Goal: Use online tool/utility: Use online tool/utility

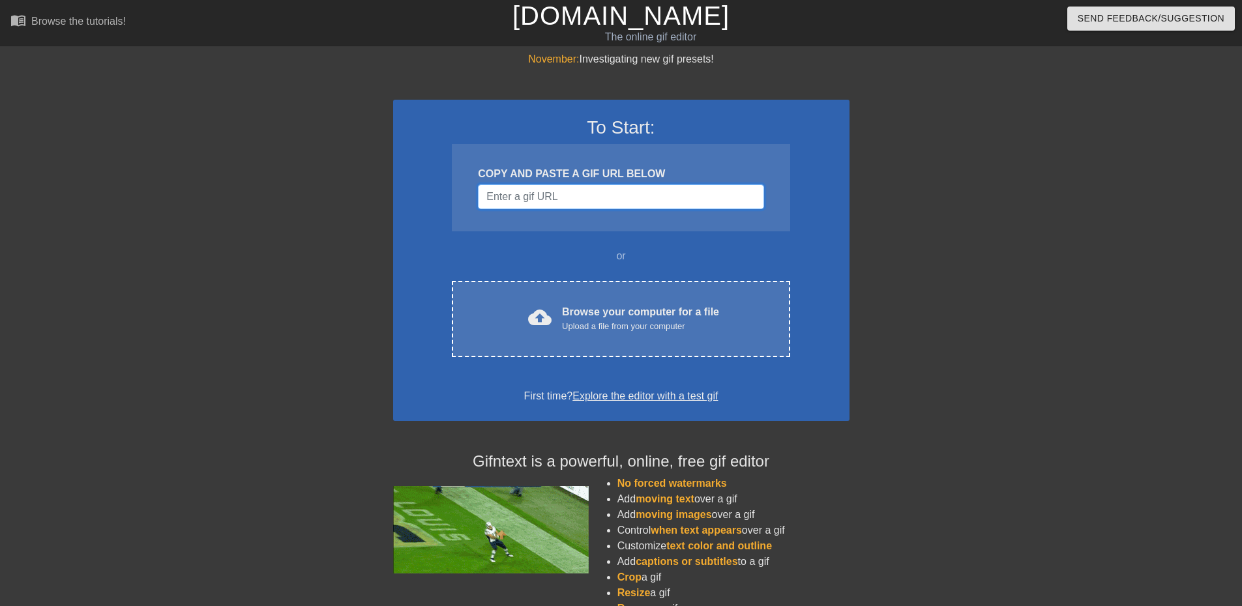
click at [561, 200] on input "Username" at bounding box center [620, 196] width 285 height 25
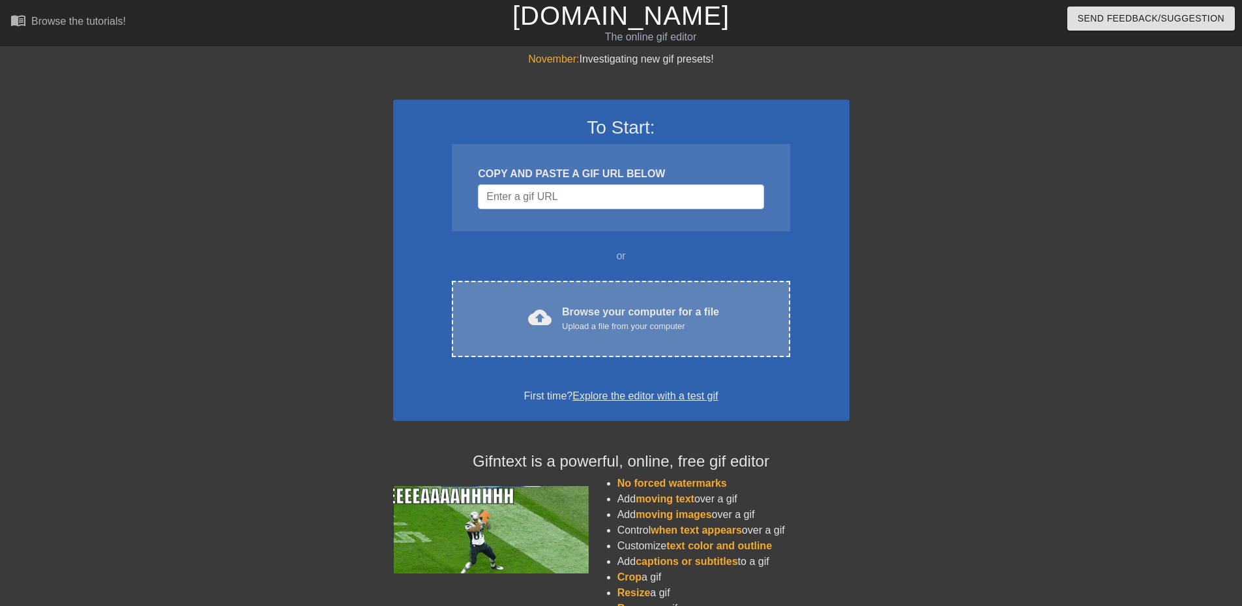
click at [716, 315] on div "Browse your computer for a file Upload a file from your computer" at bounding box center [640, 318] width 157 height 29
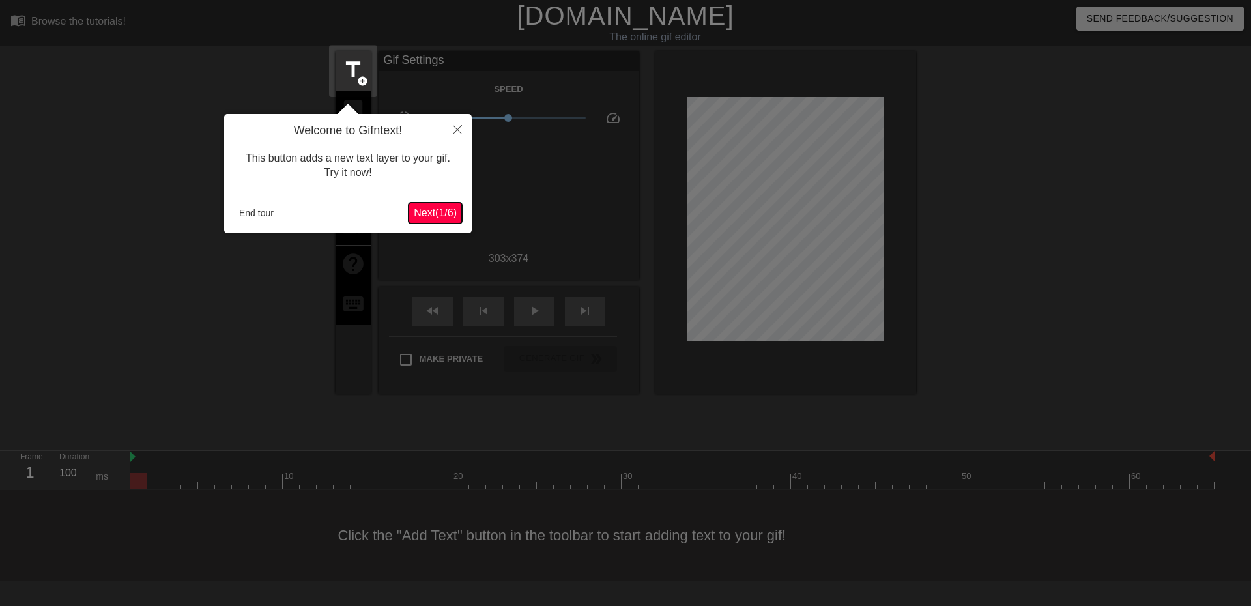
click at [434, 215] on span "Next ( 1 / 6 )" at bounding box center [435, 212] width 43 height 11
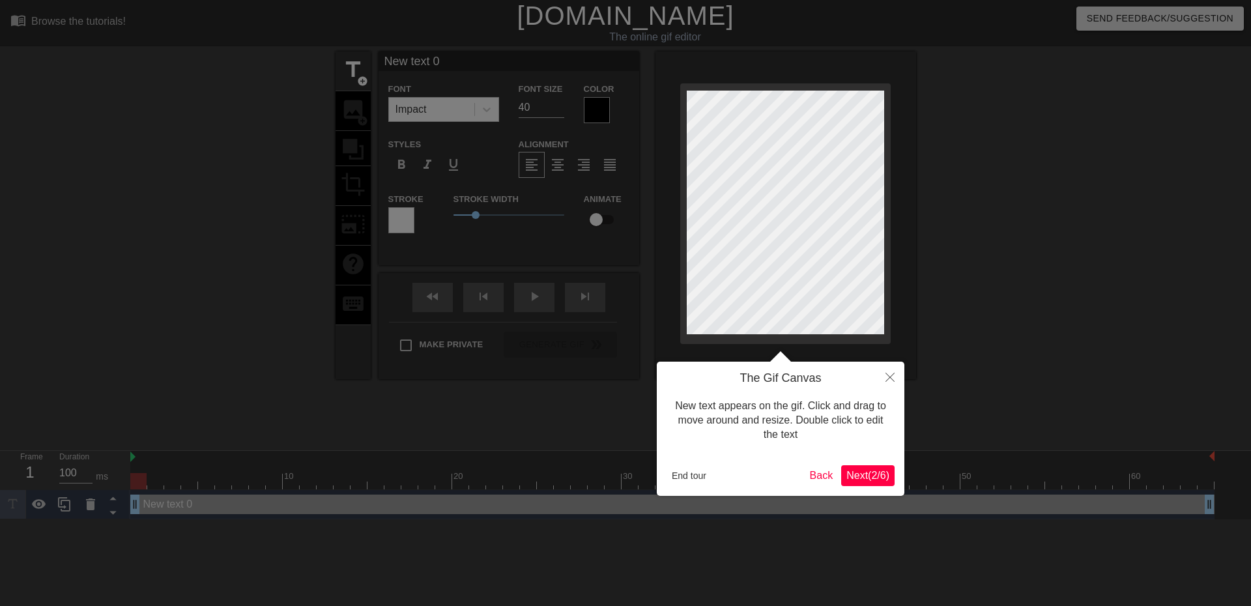
click at [882, 479] on span "Next ( 2 / 6 )" at bounding box center [868, 475] width 43 height 11
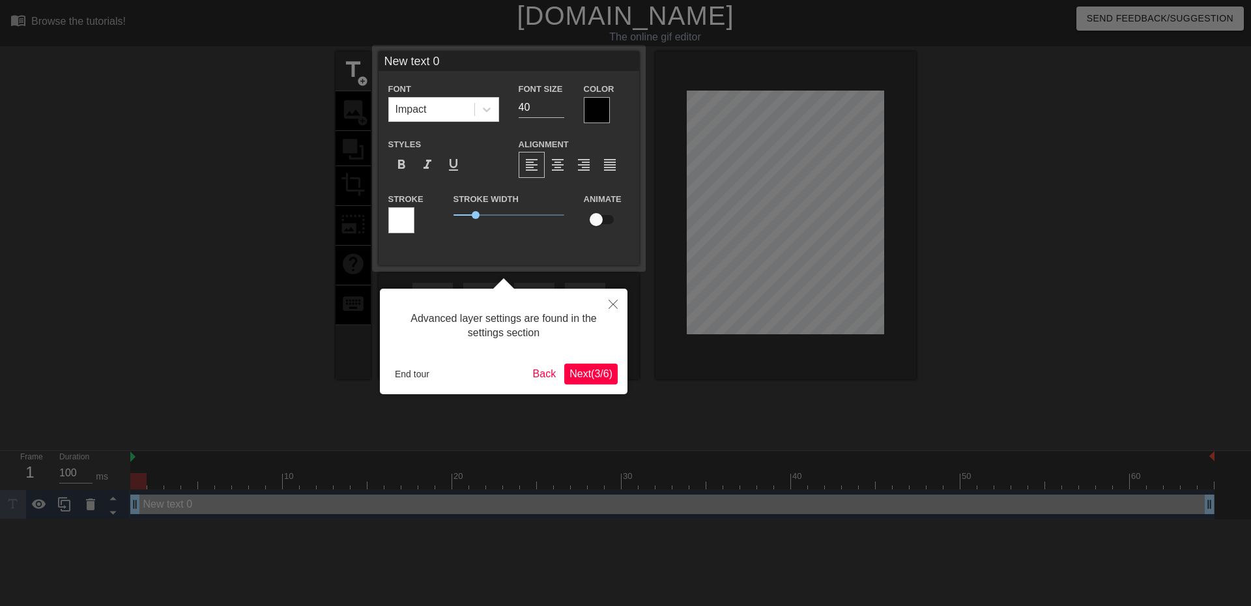
click at [592, 377] on span "Next ( 3 / 6 )" at bounding box center [591, 373] width 43 height 11
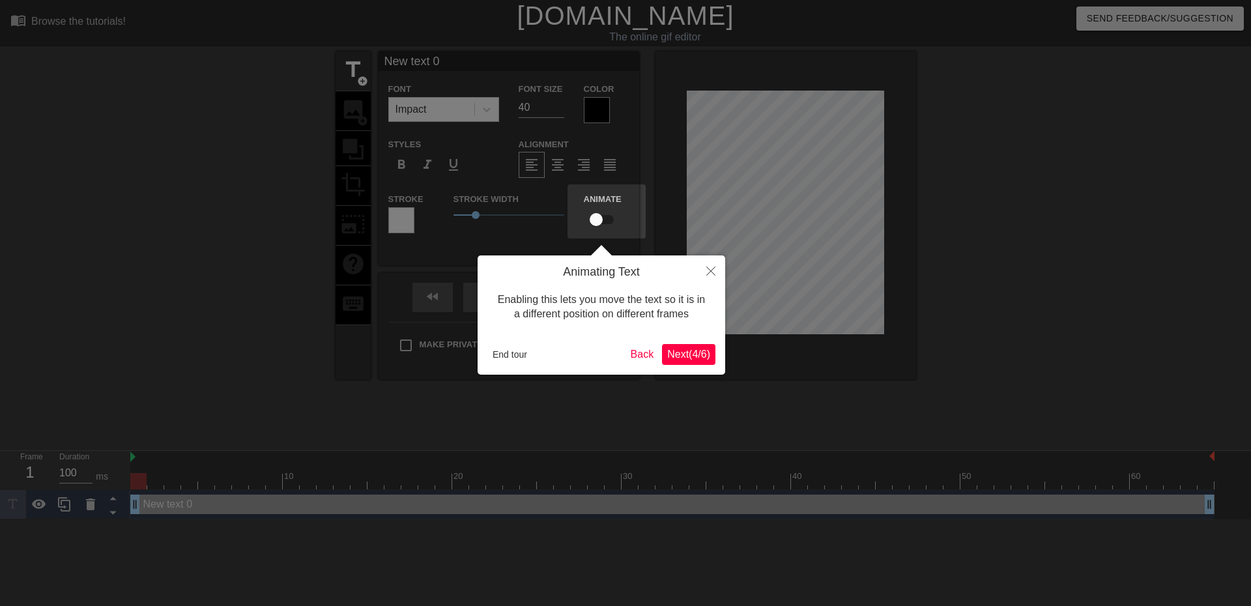
click at [667, 357] on span "Next ( 4 / 6 )" at bounding box center [688, 354] width 43 height 11
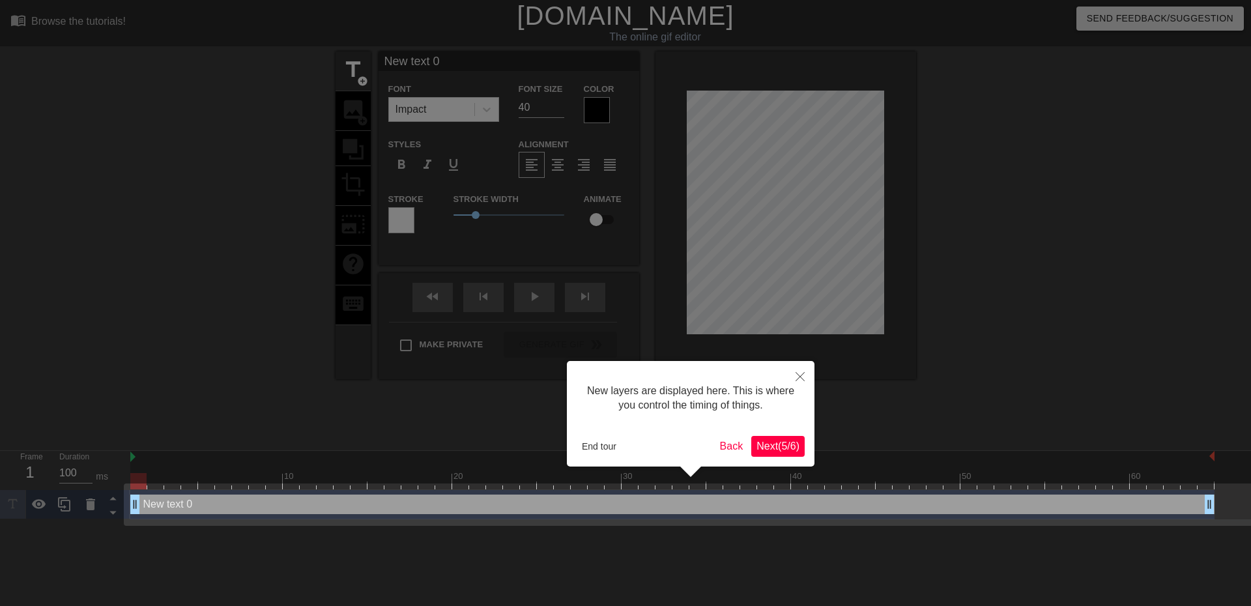
click at [781, 447] on span "Next ( 5 / 6 )" at bounding box center [778, 446] width 43 height 11
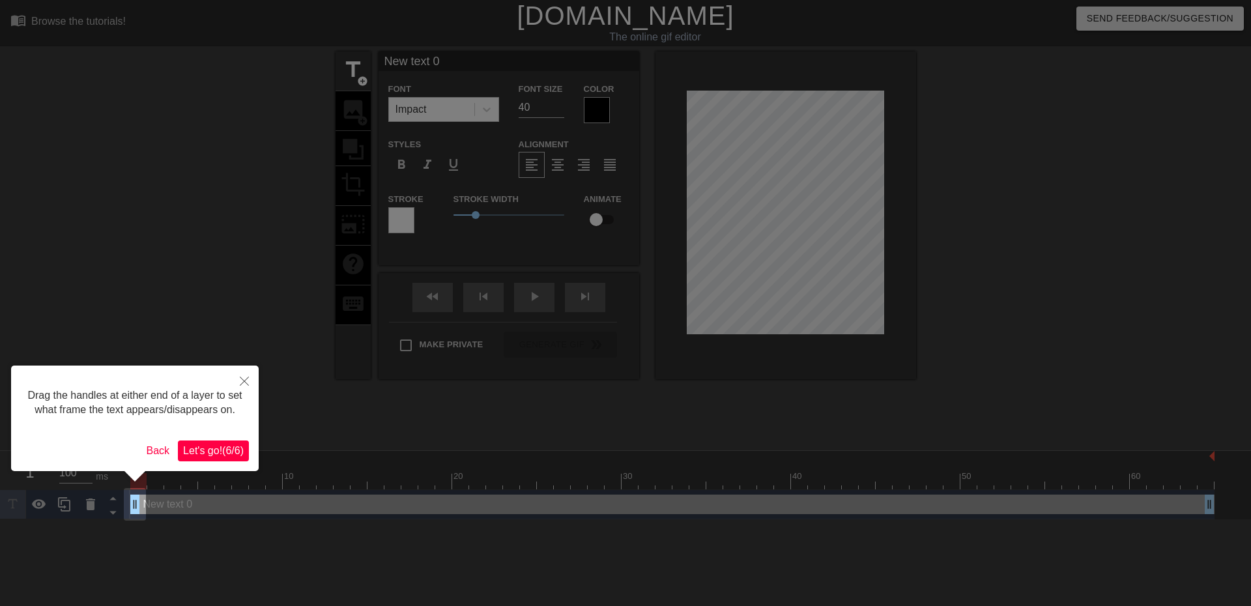
click at [208, 449] on span "Let's go! ( 6 / 6 )" at bounding box center [213, 450] width 61 height 11
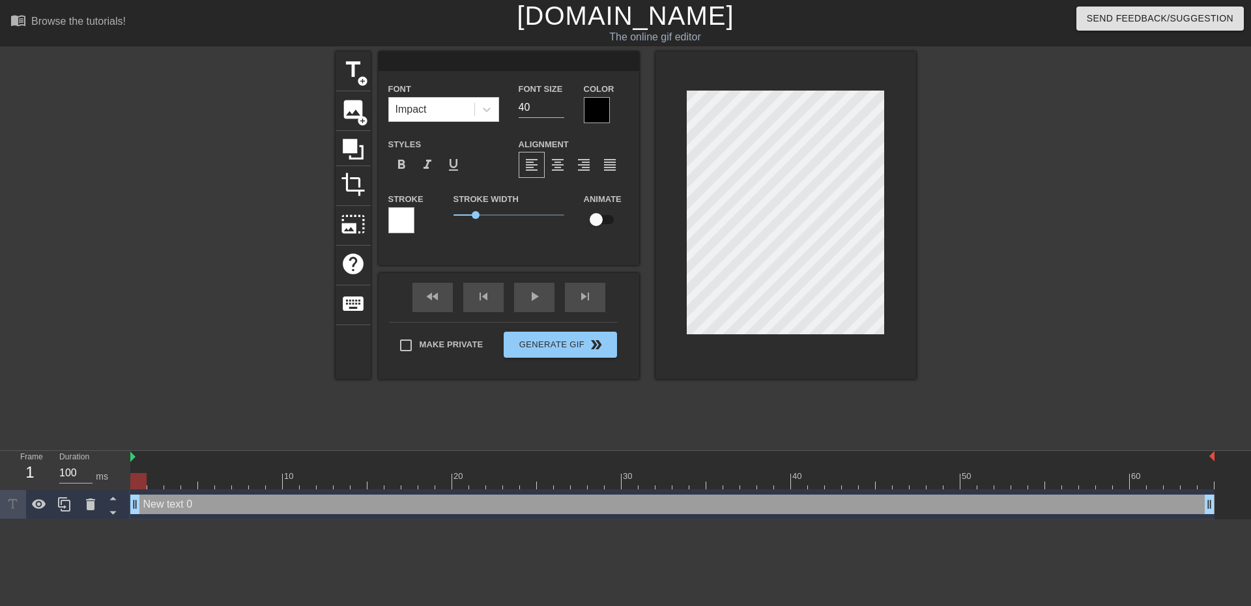
scroll to position [2, 2]
type input "I"
type textarea "I"
type input "It"
type textarea "It"
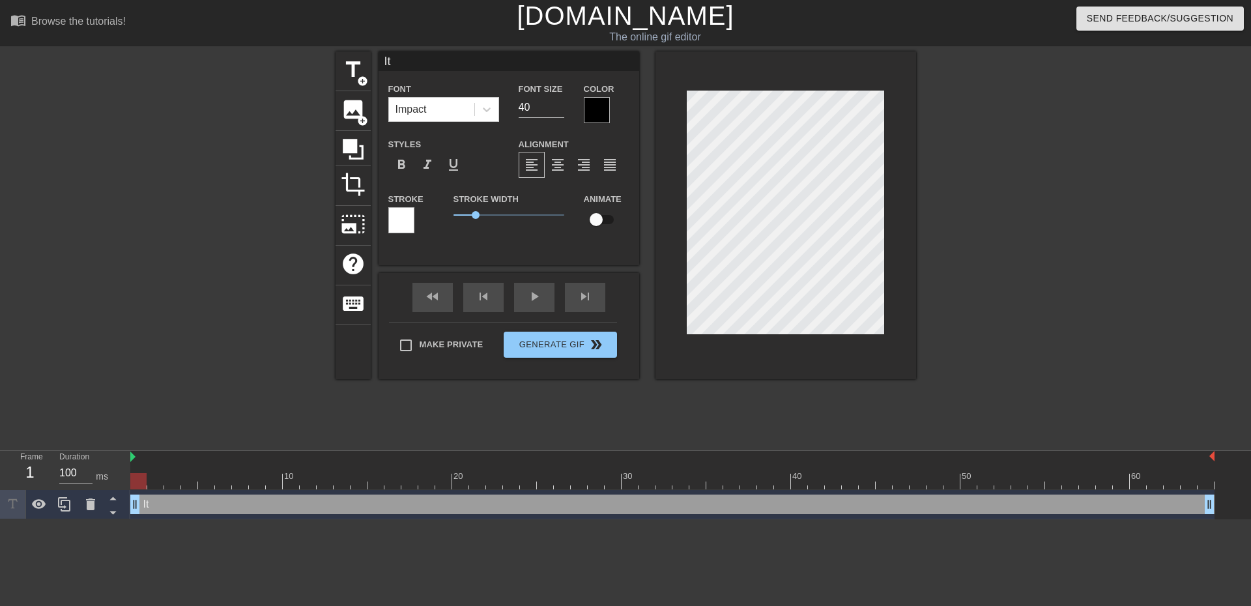
type input "It'"
type textarea "It'"
type input "It's"
type textarea "It's"
type input "It's"
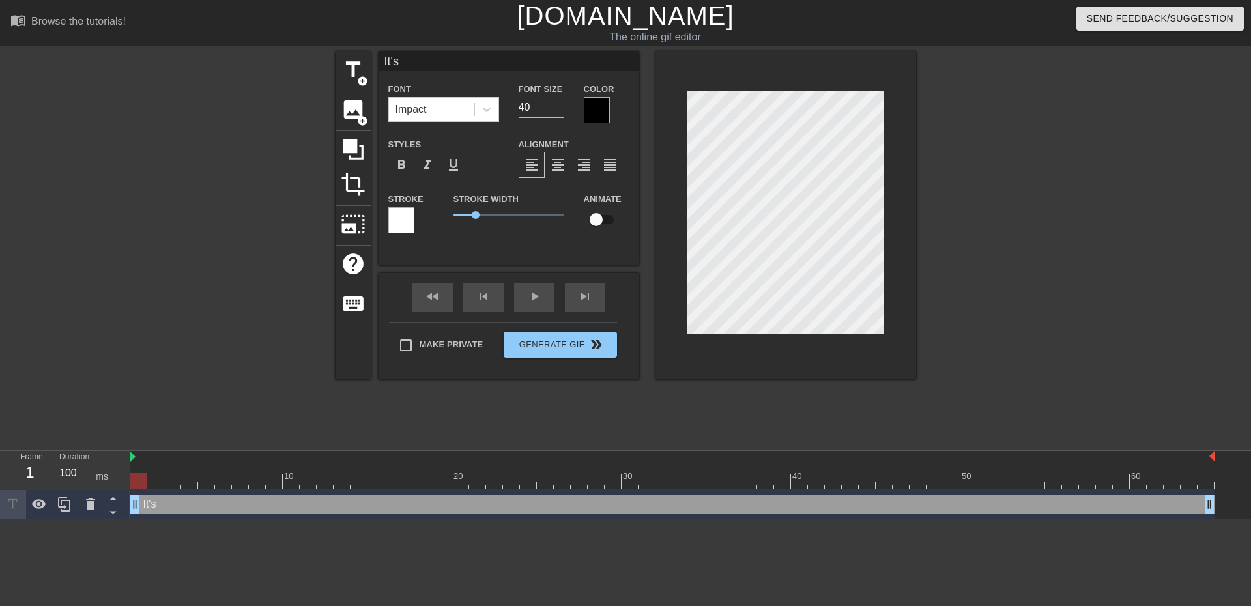
type textarea "It's"
type input "It's o"
type textarea "It's o"
type input "It's ov"
type textarea "It's ov"
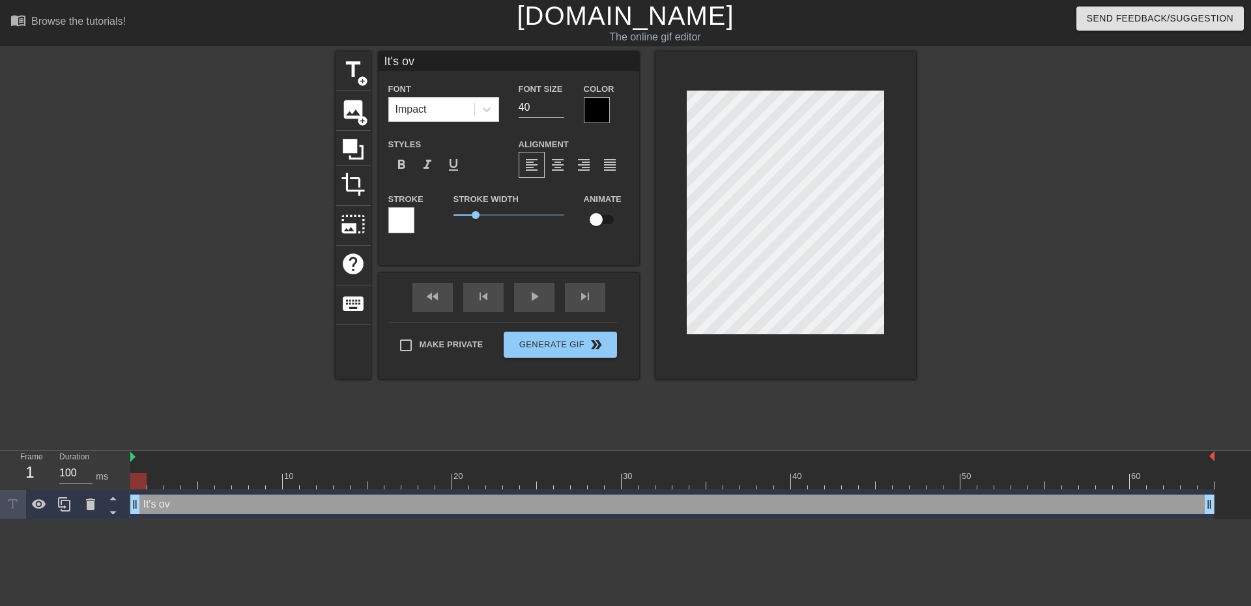
type input "It's ove"
type textarea "It's ove"
type input "It's over"
type textarea "It's over"
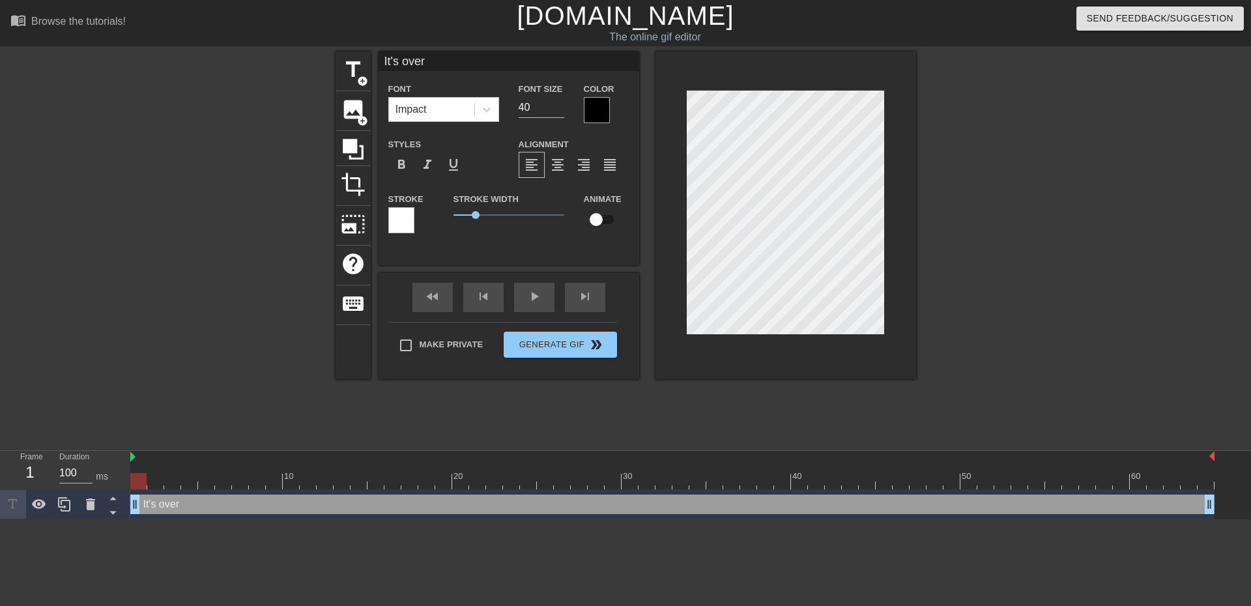
click at [594, 109] on div at bounding box center [597, 110] width 26 height 26
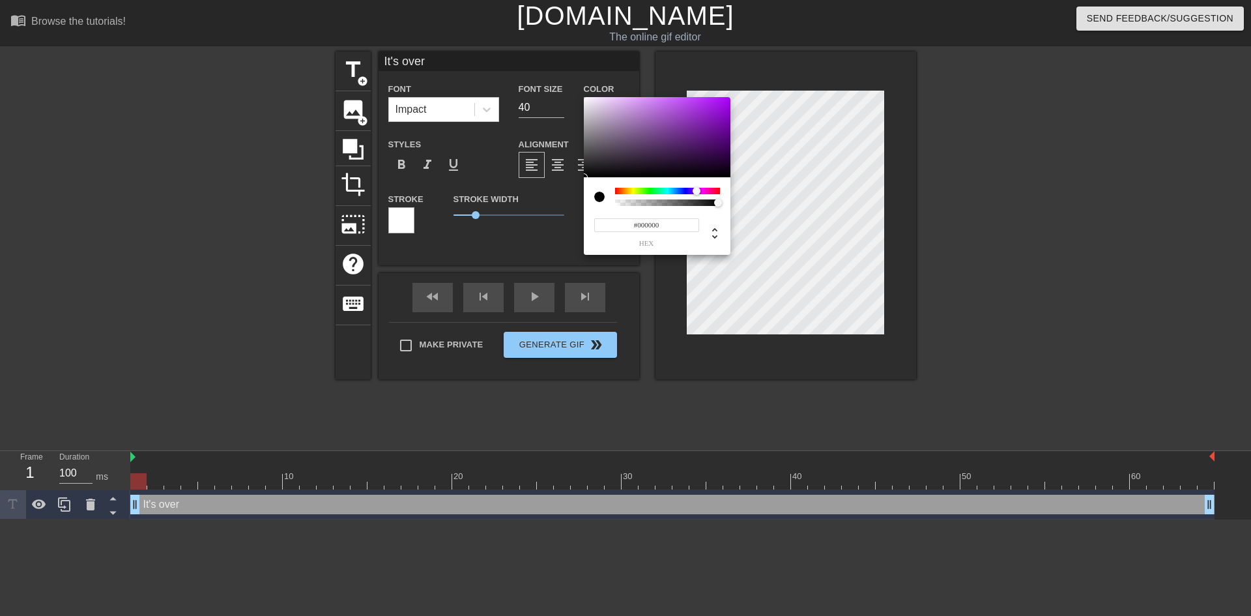
drag, startPoint x: 687, startPoint y: 196, endPoint x: 697, endPoint y: 196, distance: 9.8
click at [697, 194] on div at bounding box center [667, 191] width 105 height 7
click at [712, 115] on div at bounding box center [657, 137] width 147 height 81
type input "#8B10C8"
drag, startPoint x: 716, startPoint y: 104, endPoint x: 719, endPoint y: 114, distance: 10.3
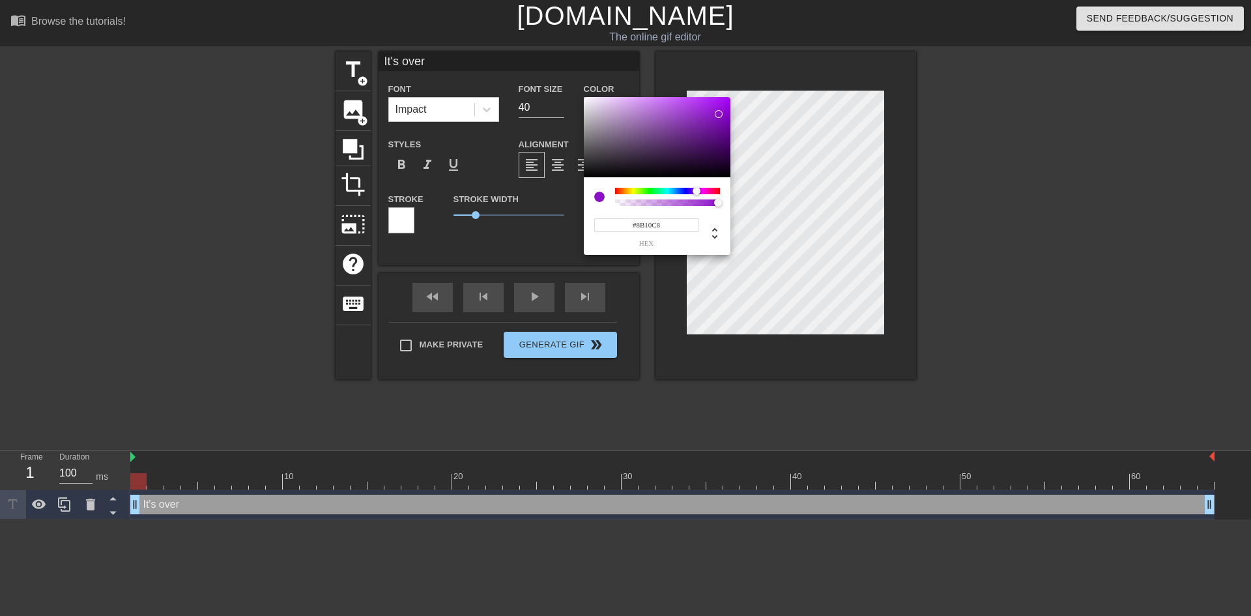
click at [719, 114] on div at bounding box center [657, 137] width 147 height 81
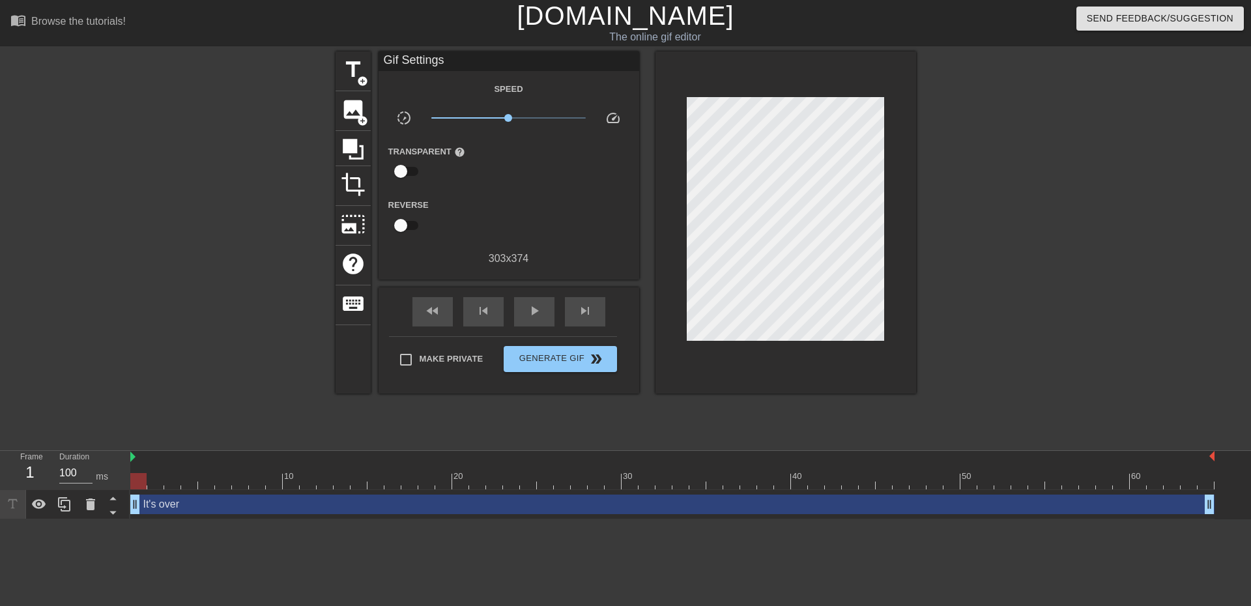
click at [1056, 268] on div at bounding box center [1030, 246] width 196 height 391
click at [358, 74] on span "title" at bounding box center [353, 69] width 25 height 25
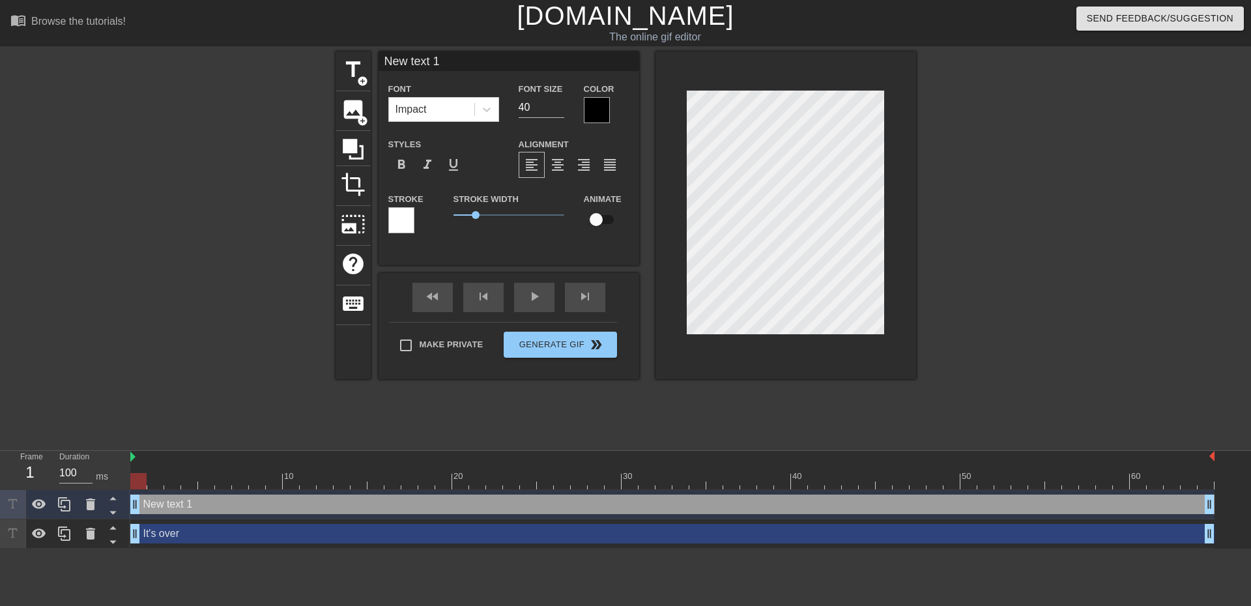
type input "F"
type textarea "F"
type input "Fr"
type textarea "Fr"
type input "Fro"
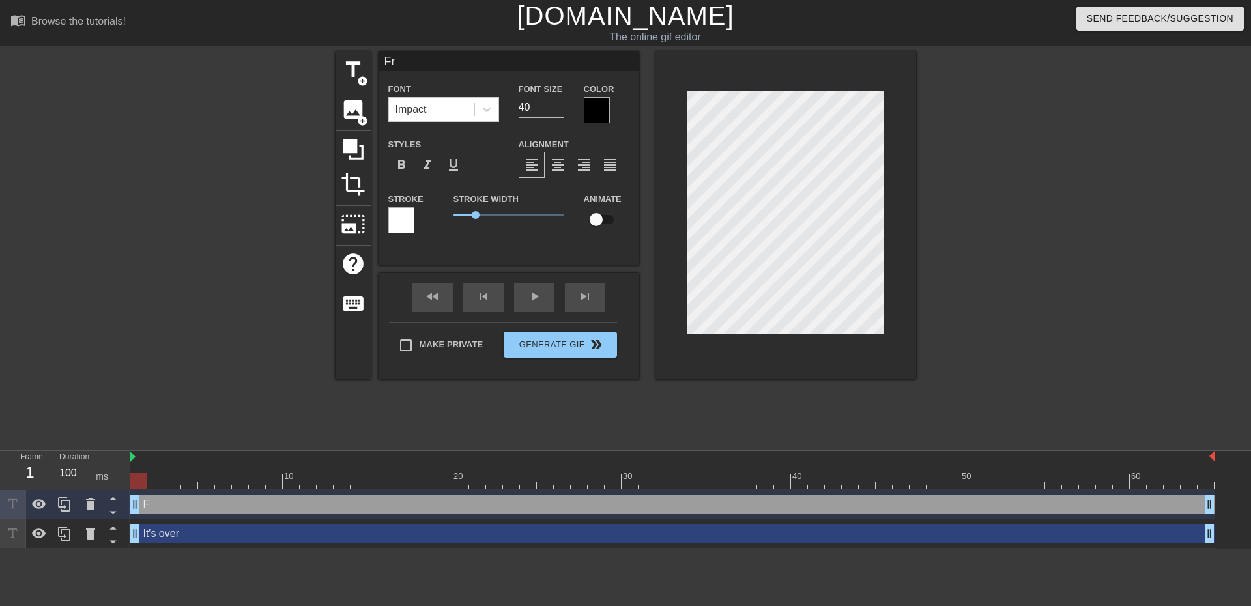
type textarea "Fro"
type input "Frog"
type textarea "Frog"
type input "Frogo"
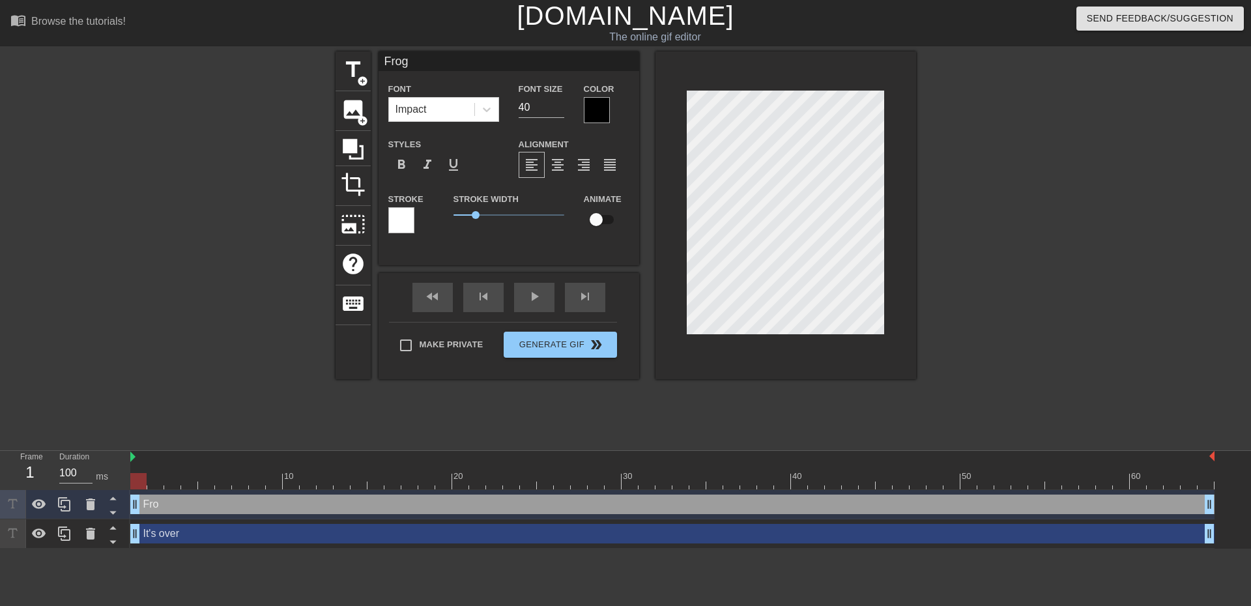
type textarea "Frogo"
type input "Frogo'"
type textarea "Frogo'"
type input "Frogo's"
type textarea "Frogo's"
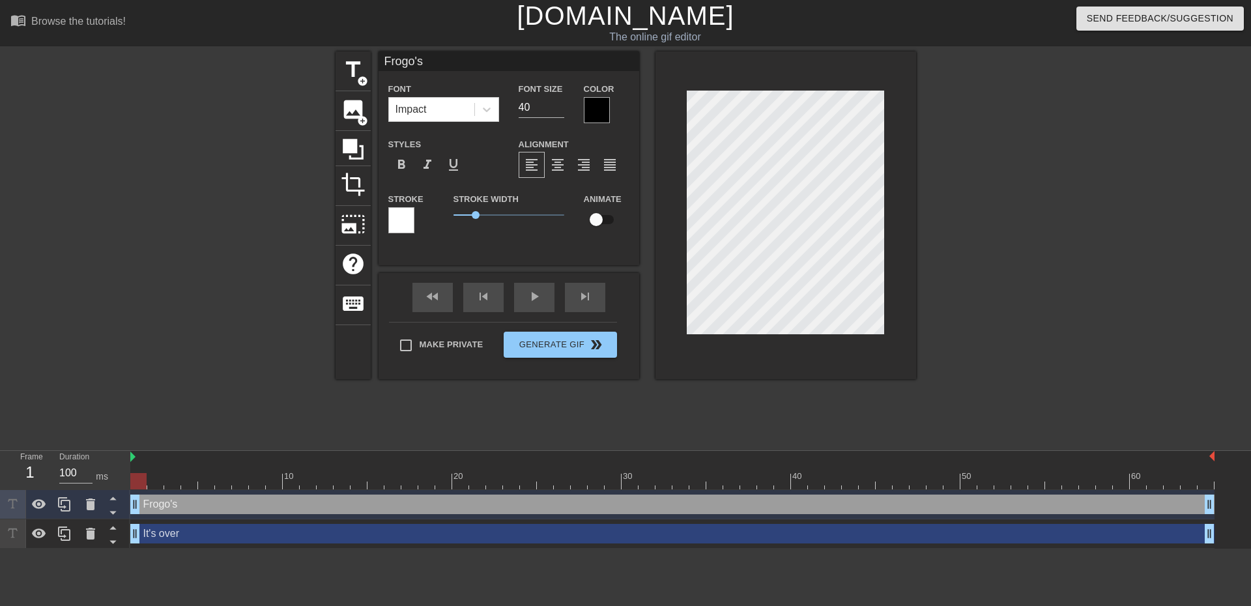
type input "Frogo's"
type textarea "Frogo's"
type input "Frogo's r"
type textarea "Frogo's r"
type input "[PERSON_NAME]'s re"
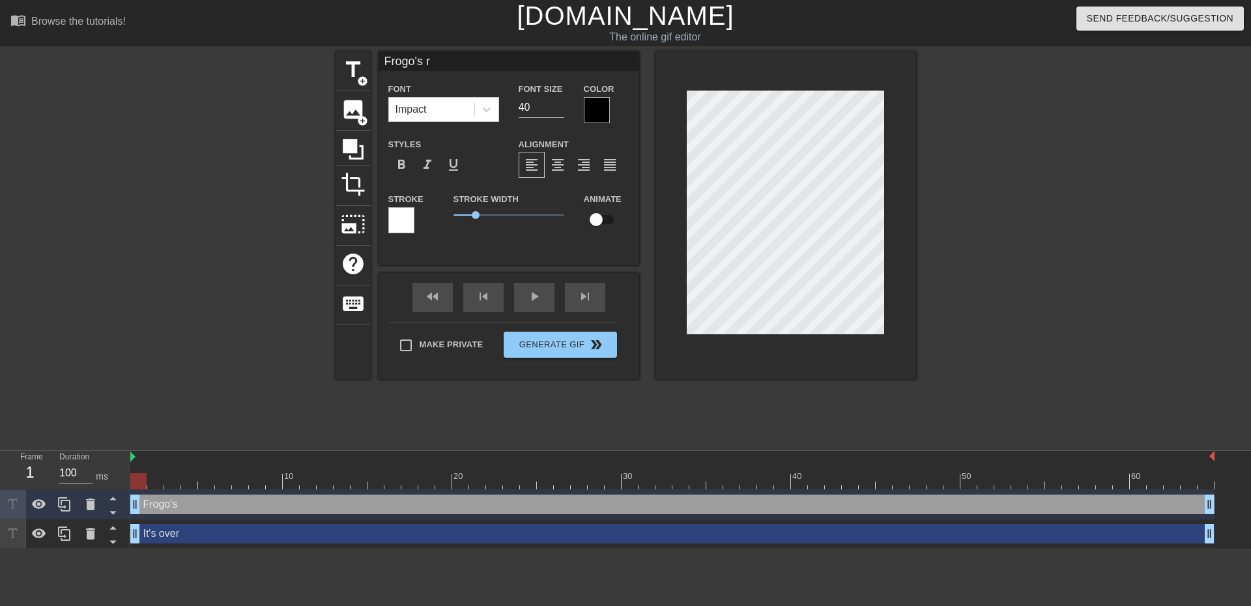
type textarea "[PERSON_NAME]'s re"
type input "[PERSON_NAME]'s ret"
type textarea "[PERSON_NAME]'s ret"
type input "[PERSON_NAME]'s retu"
type textarea "[PERSON_NAME]'s retu"
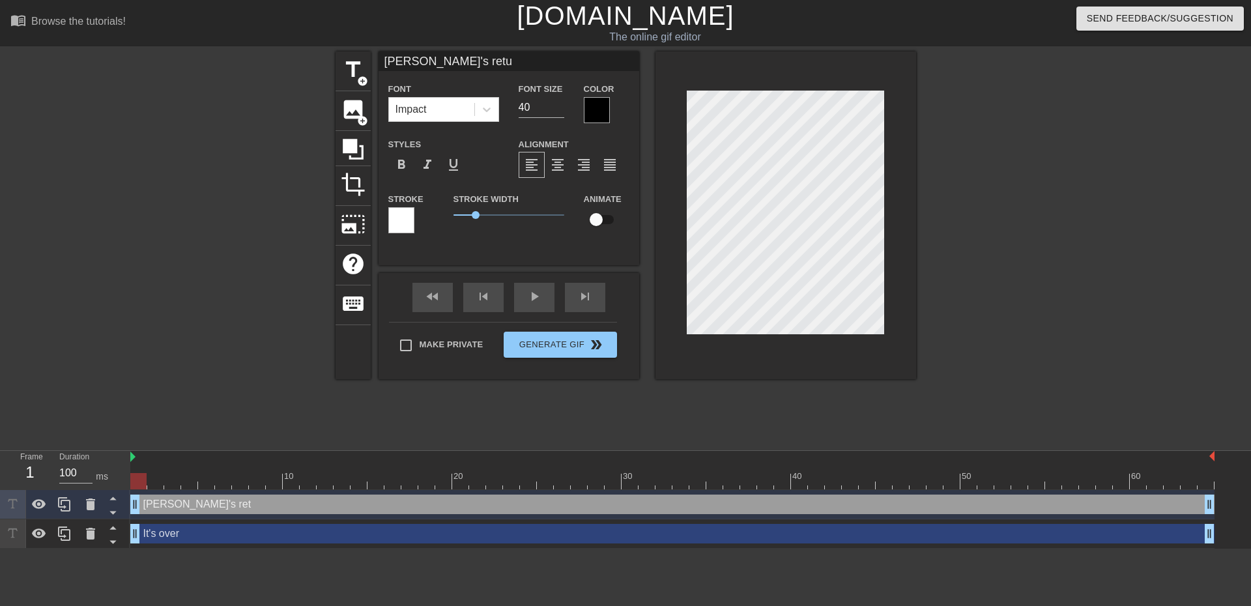
type input "[PERSON_NAME]'s retur"
type textarea "[PERSON_NAME]'s retur"
type input "[PERSON_NAME]'s return"
type textarea "[PERSON_NAME]'s return"
type input "[PERSON_NAME]'s returni"
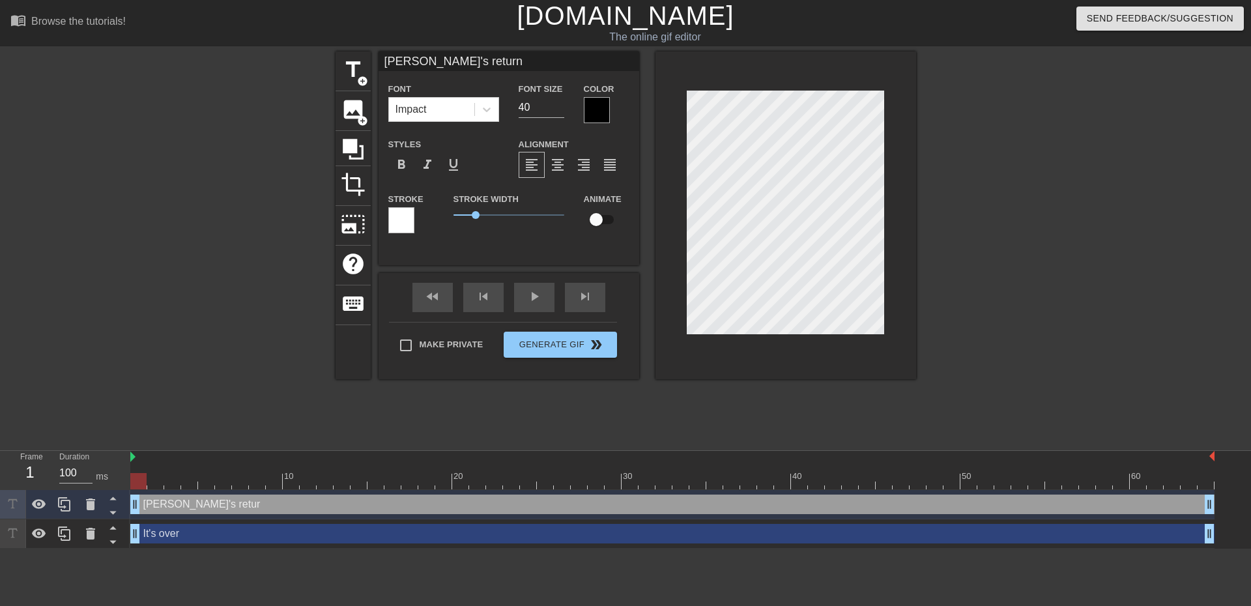
type textarea "[PERSON_NAME]'s returni"
type input "[PERSON_NAME]'s returnin"
type textarea "[PERSON_NAME]'s returnin"
type input "[PERSON_NAME]'s returning"
type textarea "[PERSON_NAME]'s returning"
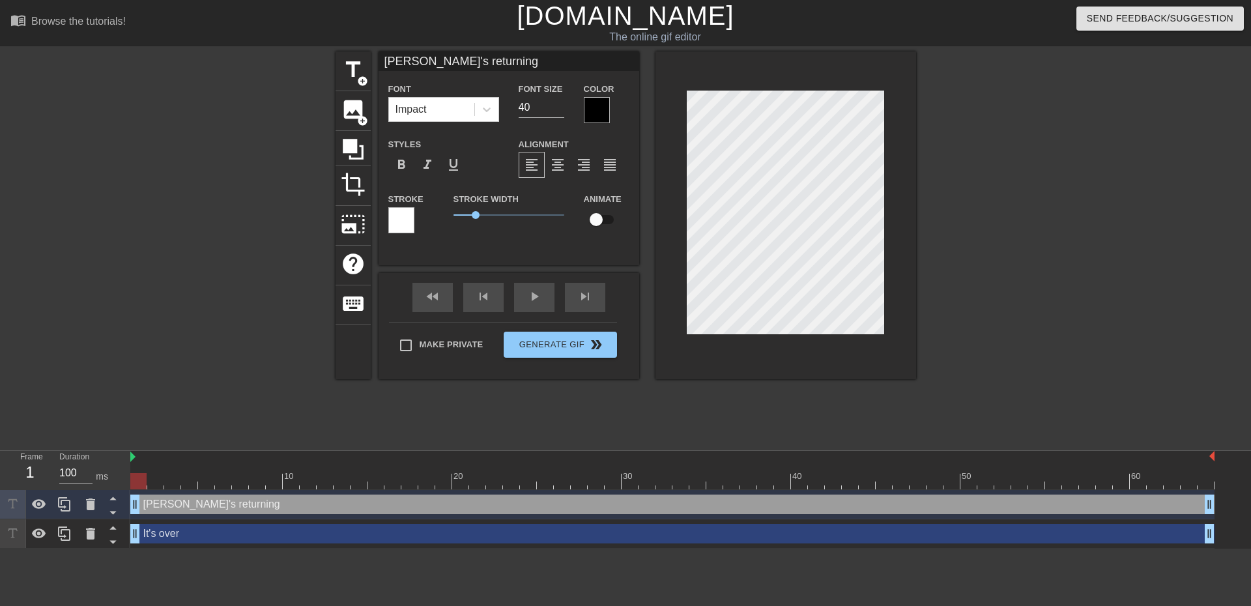
type input "[PERSON_NAME]'s returning t"
type textarea "[PERSON_NAME]'s returning t"
type input "[PERSON_NAME]'s returning to"
type textarea "[PERSON_NAME]'s returning to"
type input "[PERSON_NAME]'s returning to"
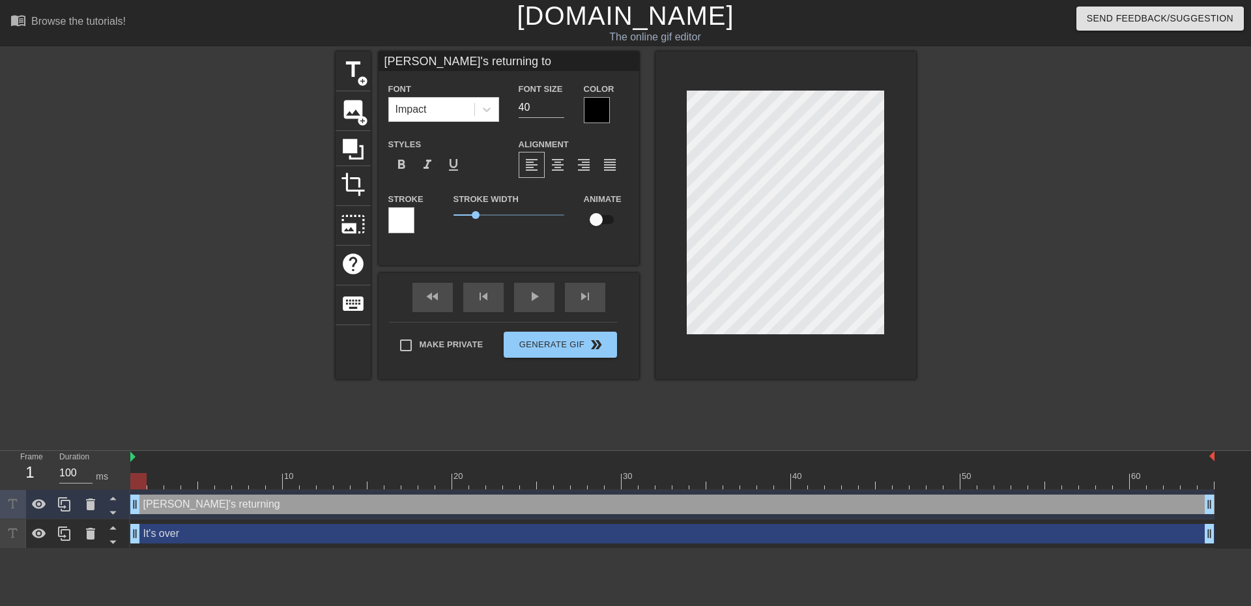
type textarea "[PERSON_NAME]'s returning to"
type input "[PERSON_NAME]'s returning to h"
type textarea "[PERSON_NAME]'s returning to h"
type input "[PERSON_NAME]'s returning to"
type textarea "[PERSON_NAME]'s returning to"
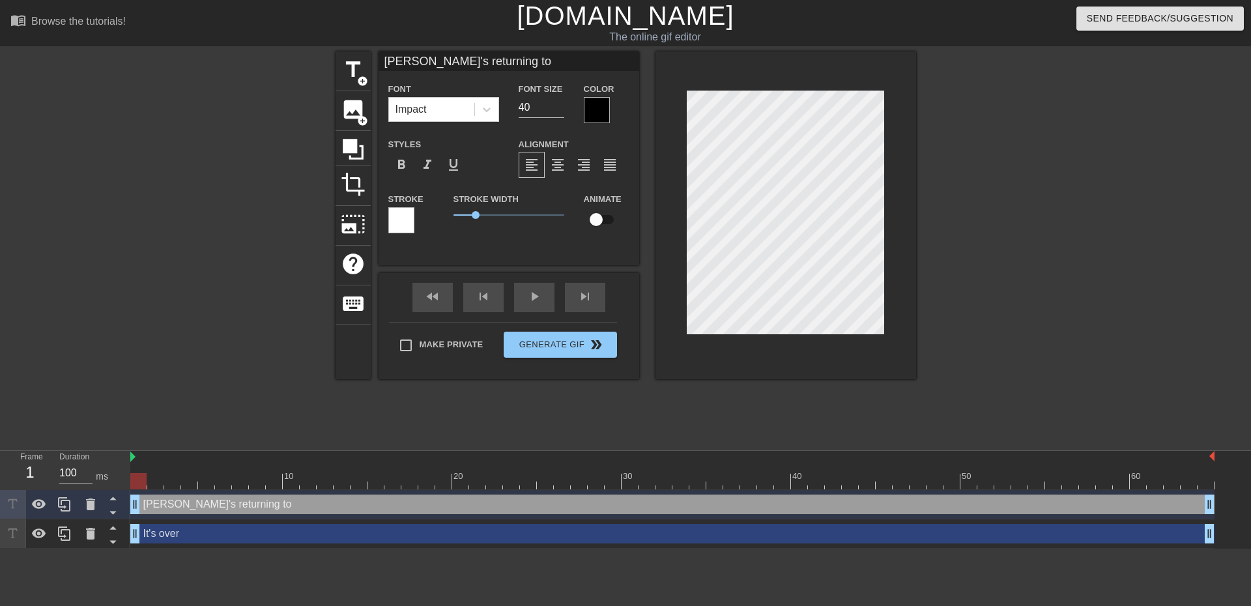
type input "[PERSON_NAME]'s returning to"
type textarea "[PERSON_NAME]'s returning to"
type input "[PERSON_NAME]'s returning to"
type textarea "[PERSON_NAME]'s returning to"
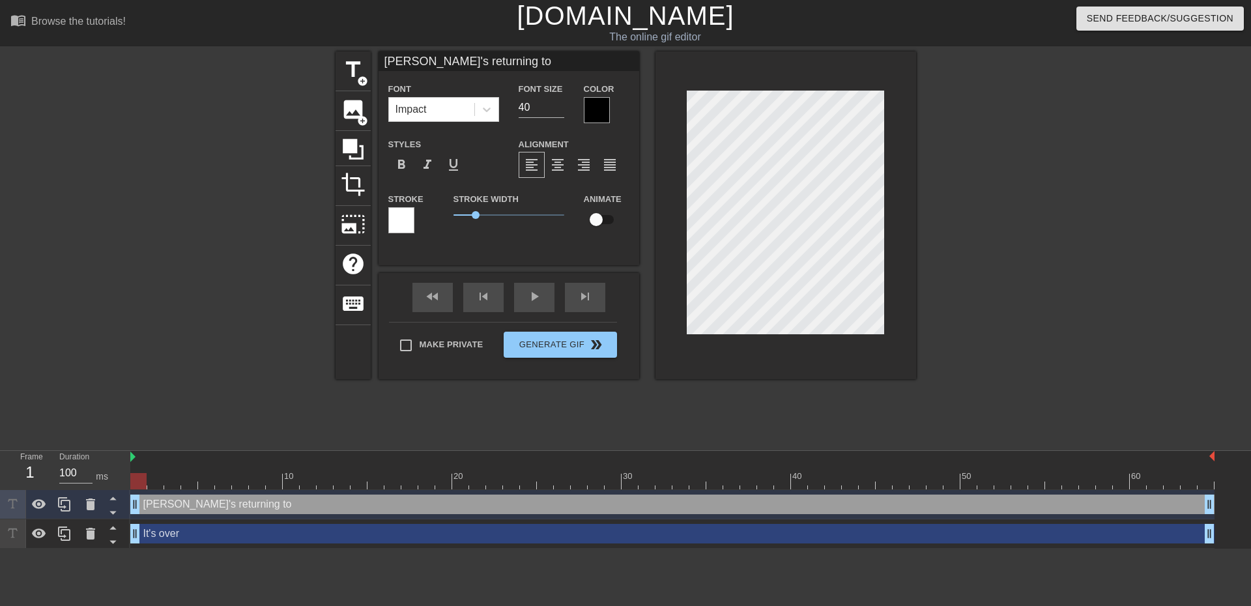
type input "[PERSON_NAME]'s returning toh"
type textarea "[PERSON_NAME]'s returning to h"
type input "[PERSON_NAME]'s returning tohi"
type textarea "[PERSON_NAME]'s returning to hi"
type input "[PERSON_NAME]'s returning tohis"
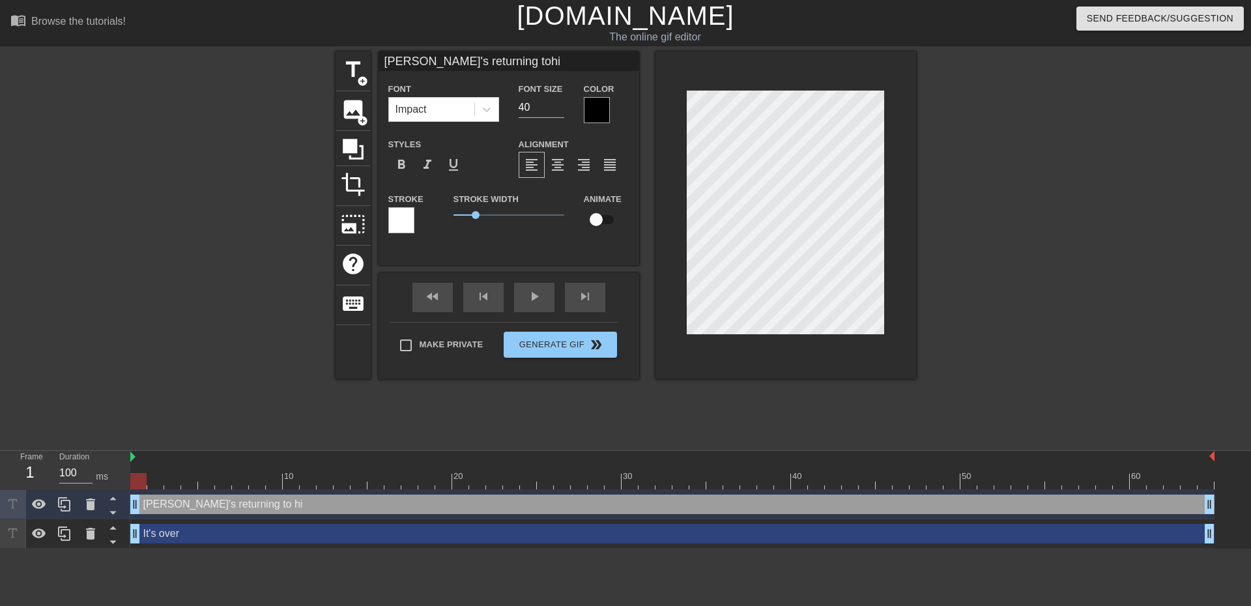
type textarea "[PERSON_NAME]'s returning to his"
type input "[PERSON_NAME]'s returning tohi"
type textarea "[PERSON_NAME]'s returning to hi"
type input "[PERSON_NAME]'s returning toh"
type textarea "[PERSON_NAME]'s returning to h"
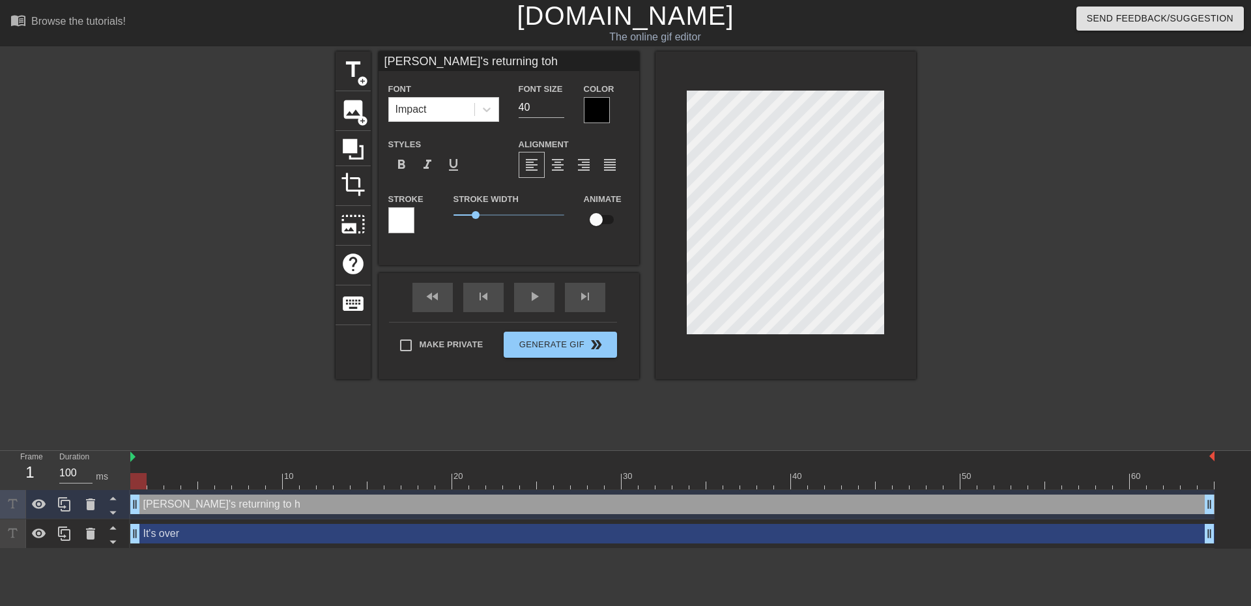
type input "[PERSON_NAME]'s returning to"
type textarea "[PERSON_NAME]'s returning to"
click at [949, 265] on div "title add_circle image add_circle crop photo_size_select_large help keyboard [P…" at bounding box center [625, 246] width 1251 height 391
type input "Frogo's p"
type textarea "Frogo's p"
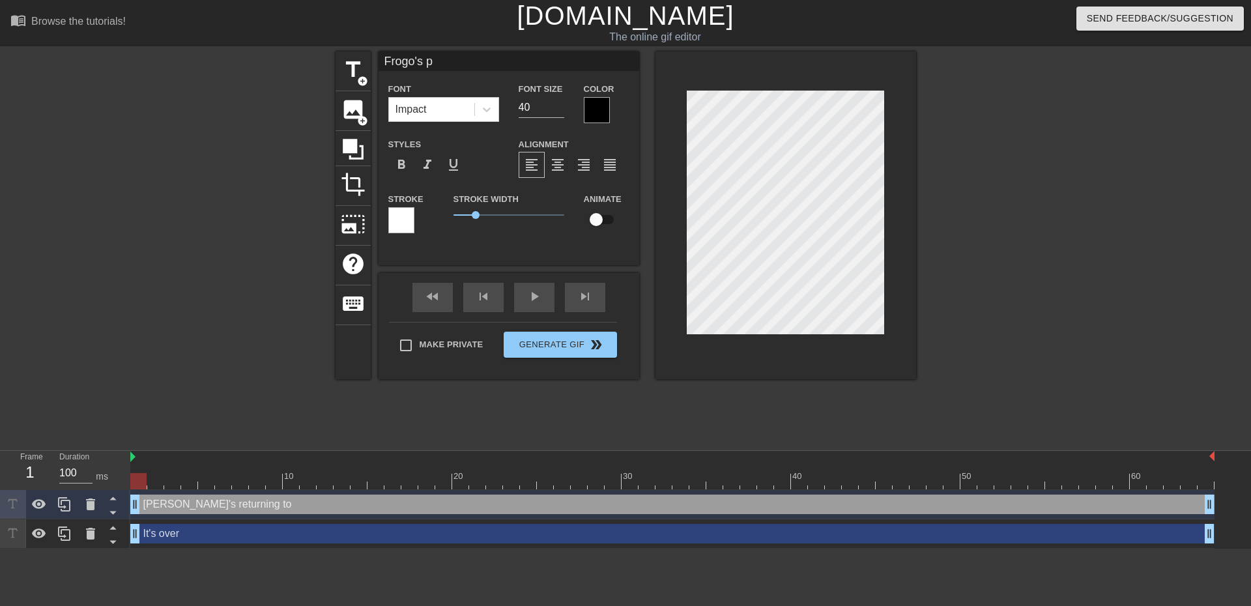
type input "Frogo's pr"
type textarea "Frogo's pr"
type input "Frogo's pri"
type textarea "Frogo's pri"
type input "[PERSON_NAME]'s prim"
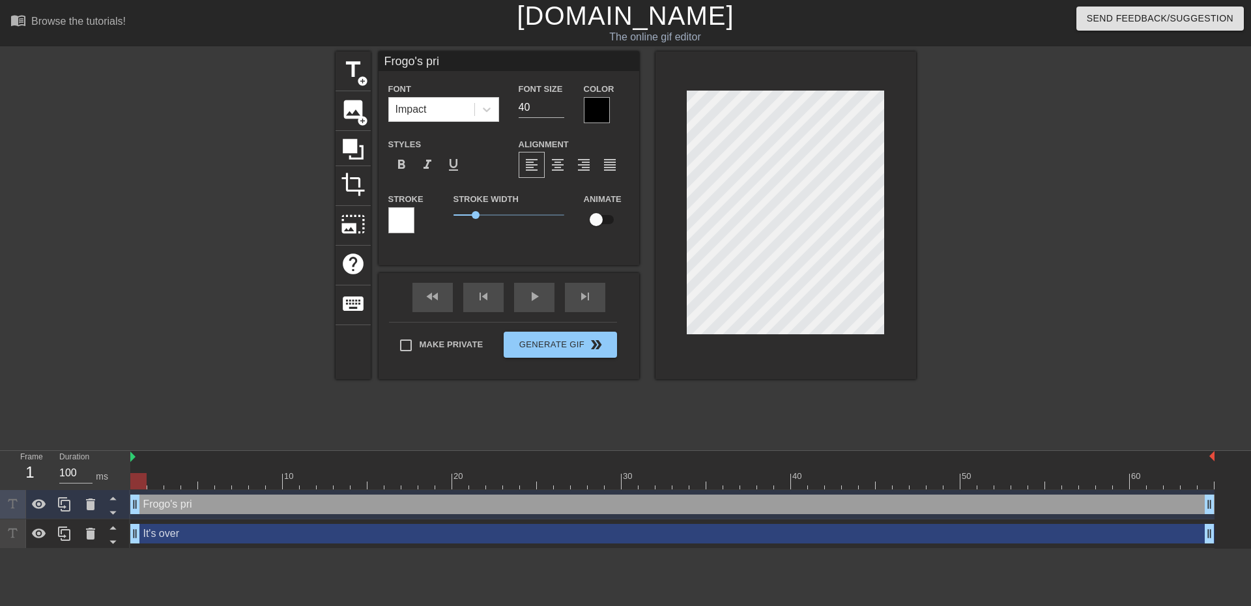
type textarea "[PERSON_NAME]'s prim"
type input "Frogo's prime"
type textarea "Frogo's prime"
type input "Frogo's prime"
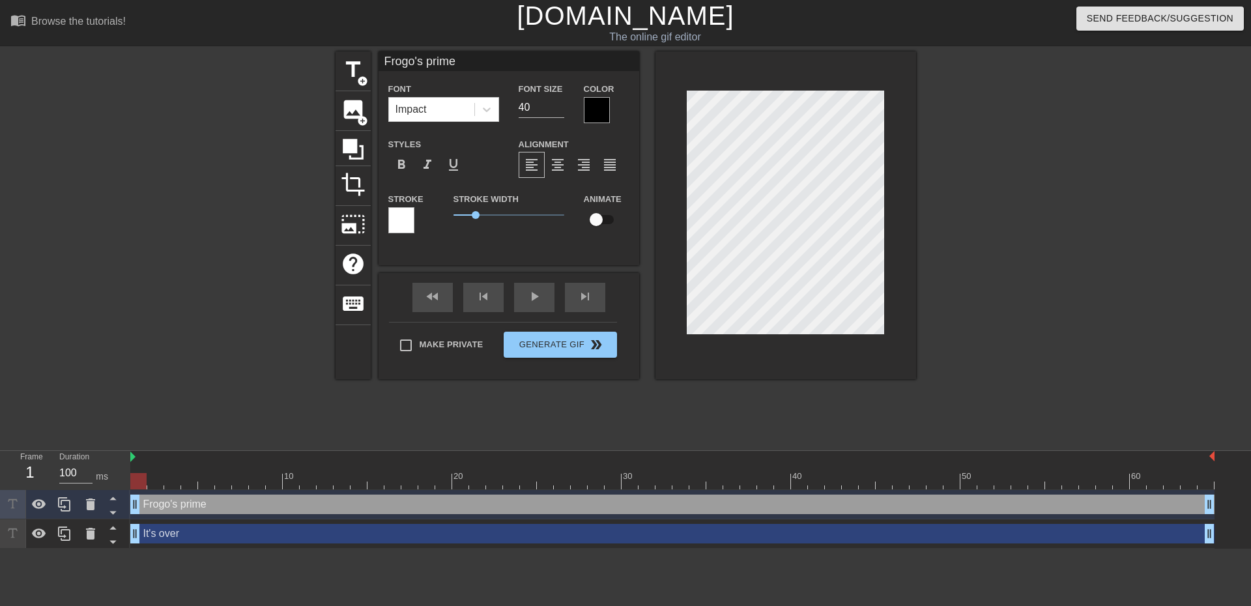
type textarea "Frogo's prime"
type input "[PERSON_NAME]'s primei"
type textarea "Frogo's prime i"
type input "[PERSON_NAME]'s primeis"
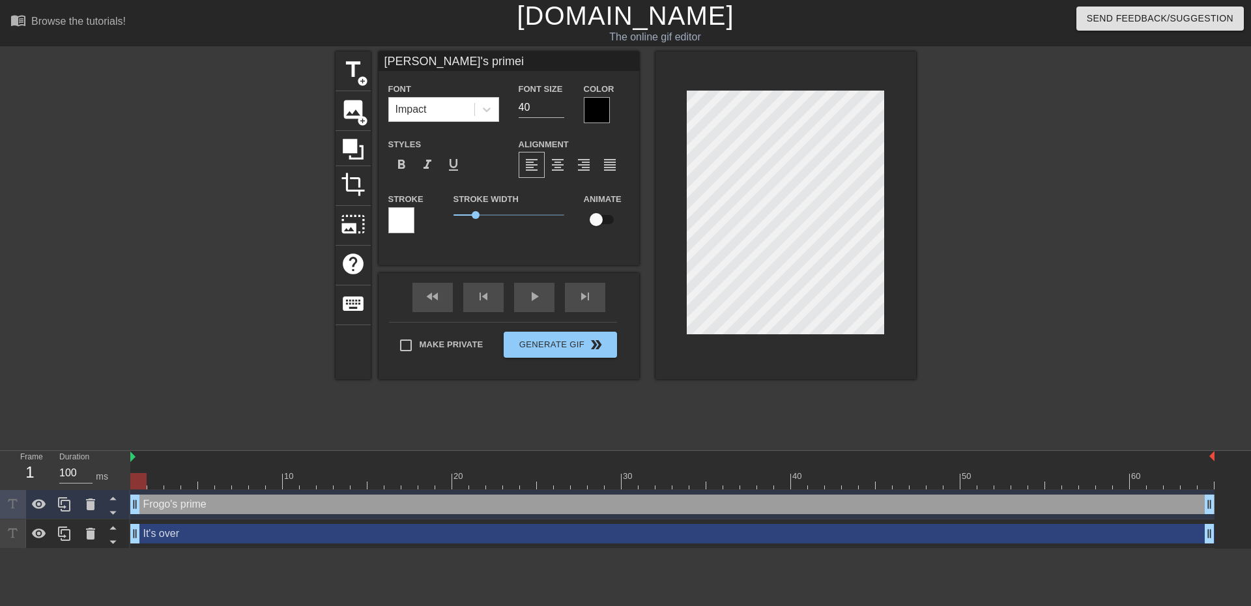
type textarea "Frogo's prime is"
type input "[PERSON_NAME]'s primeis"
type textarea "Frogo's prime is"
type input "[PERSON_NAME]'s primeis r"
type textarea "[PERSON_NAME]'s prime is r"
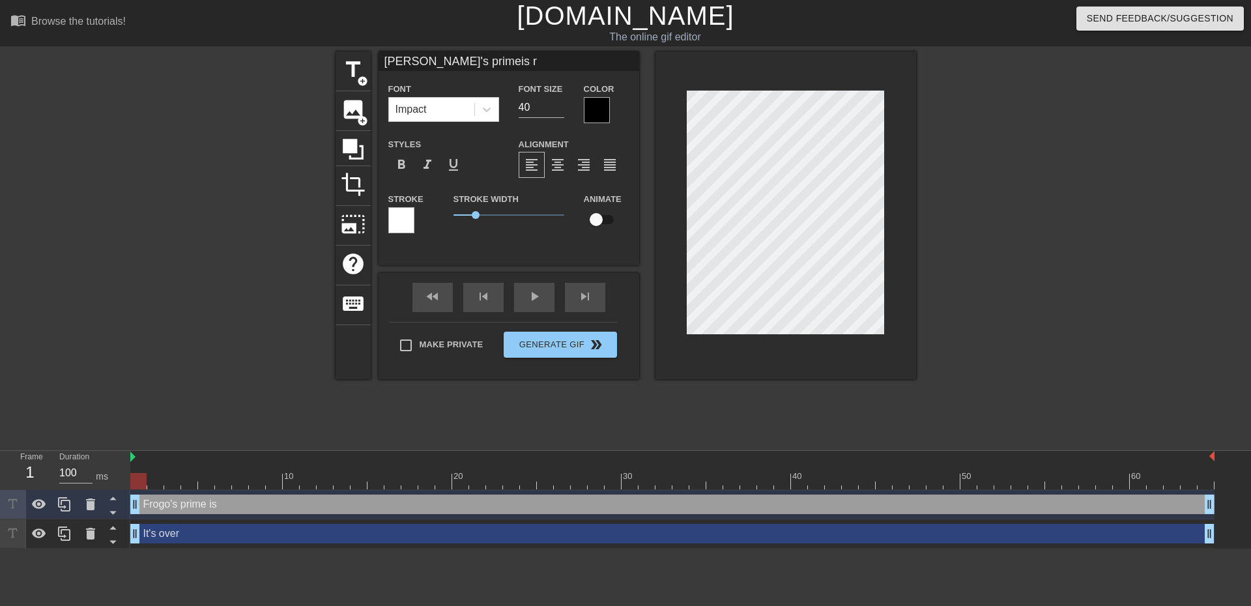
type input "[PERSON_NAME]'s primeis re"
type textarea "[PERSON_NAME]'s prime is re"
type input "[PERSON_NAME]'s primeis ret"
type textarea "[PERSON_NAME]'s prime is ret"
type input "[PERSON_NAME]'s primeis retu"
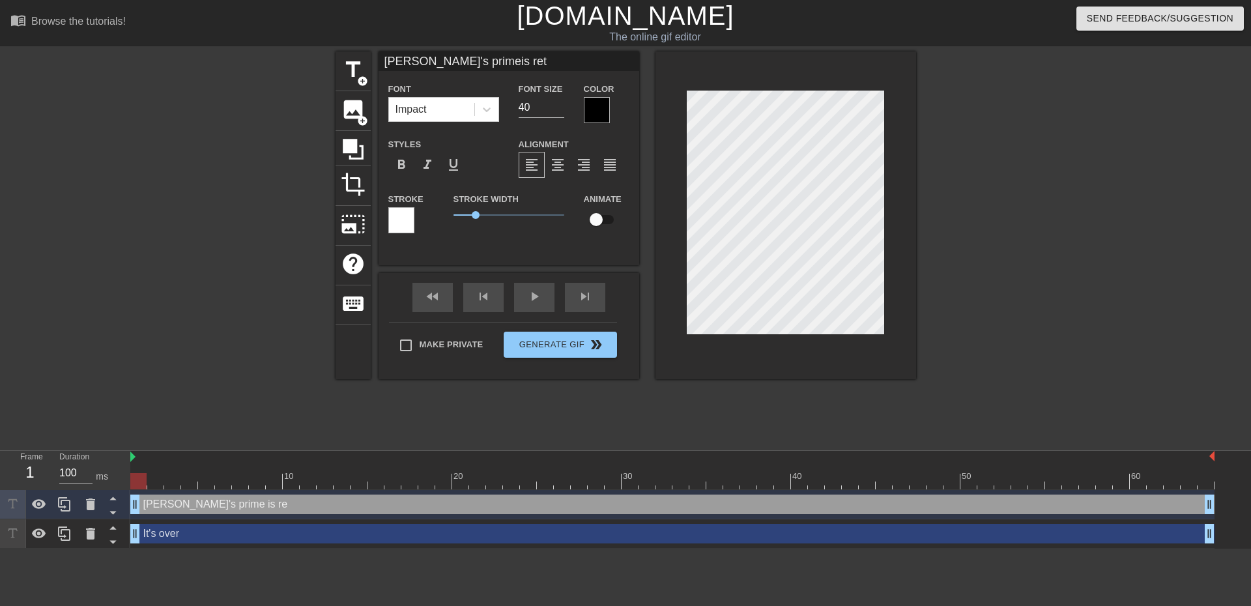
type textarea "[PERSON_NAME]'s prime is retu"
type input "[PERSON_NAME]'s primeis retur"
type textarea "[PERSON_NAME]'s prime is retur"
type input "[PERSON_NAME]'s primeis return"
type textarea "[PERSON_NAME]'s prime is return"
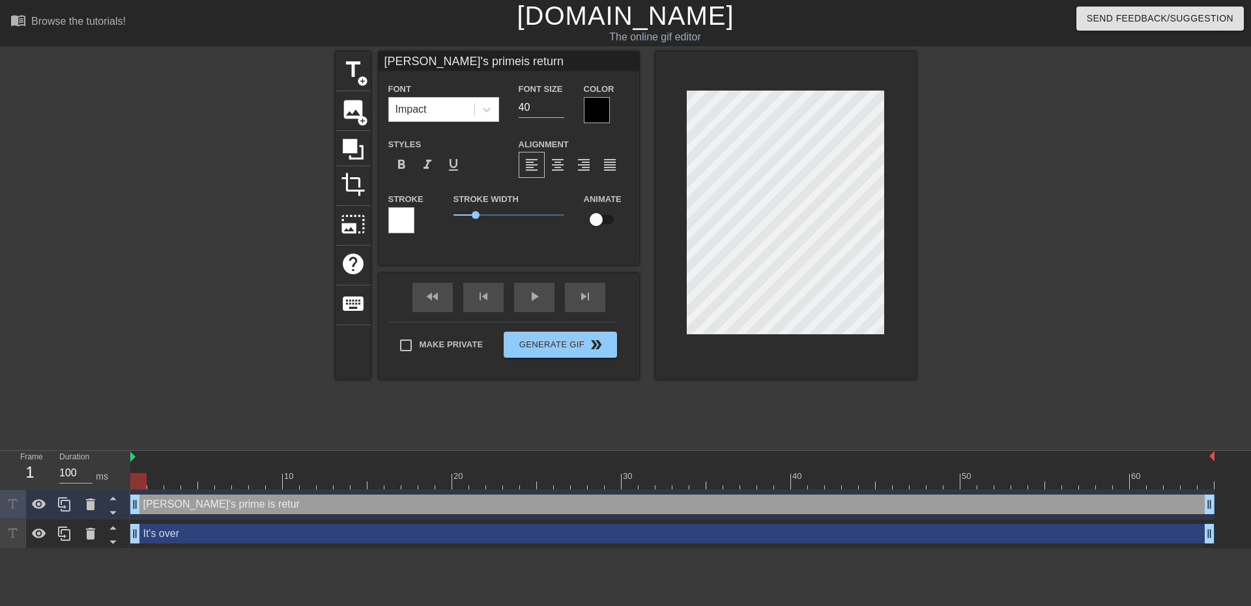
type input "[PERSON_NAME]'s primeis returni"
type textarea "[PERSON_NAME]'s prime is returni"
type input "[PERSON_NAME]'s primeis returnin"
type textarea "[PERSON_NAME]'s prime is returnin"
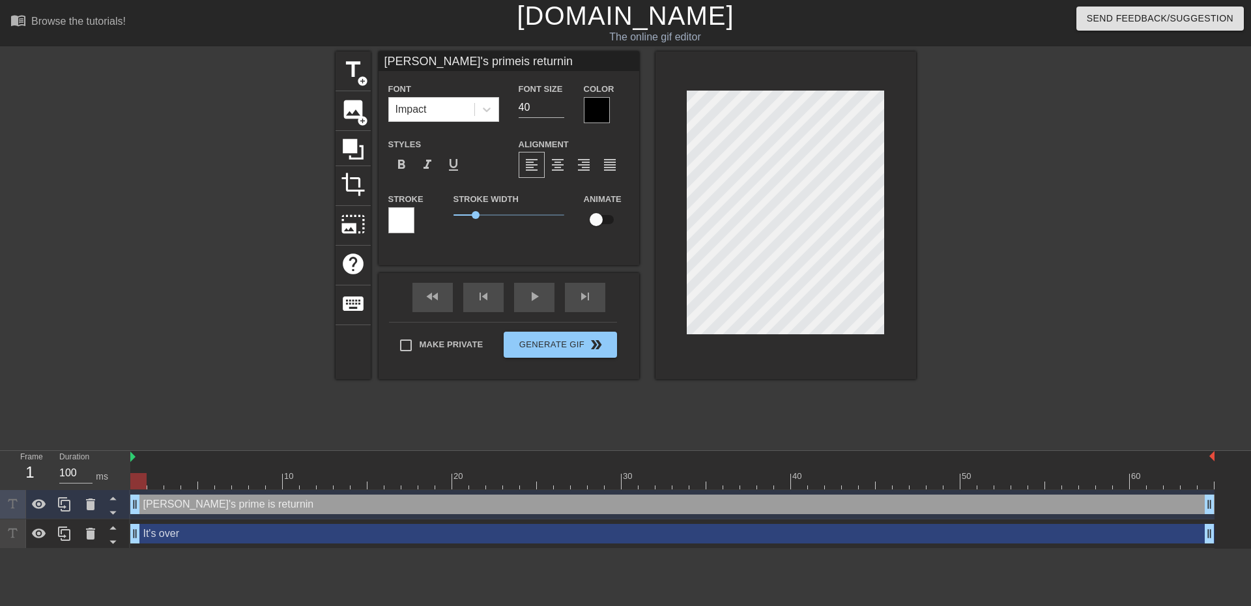
type input "[PERSON_NAME]'s primeis returning"
type textarea "[PERSON_NAME]'s prime is returning"
type input "[PERSON_NAME]'s primeis returning"
type textarea "[PERSON_NAME]'s prime is returning"
type input "[PERSON_NAME]'s primeis returning"
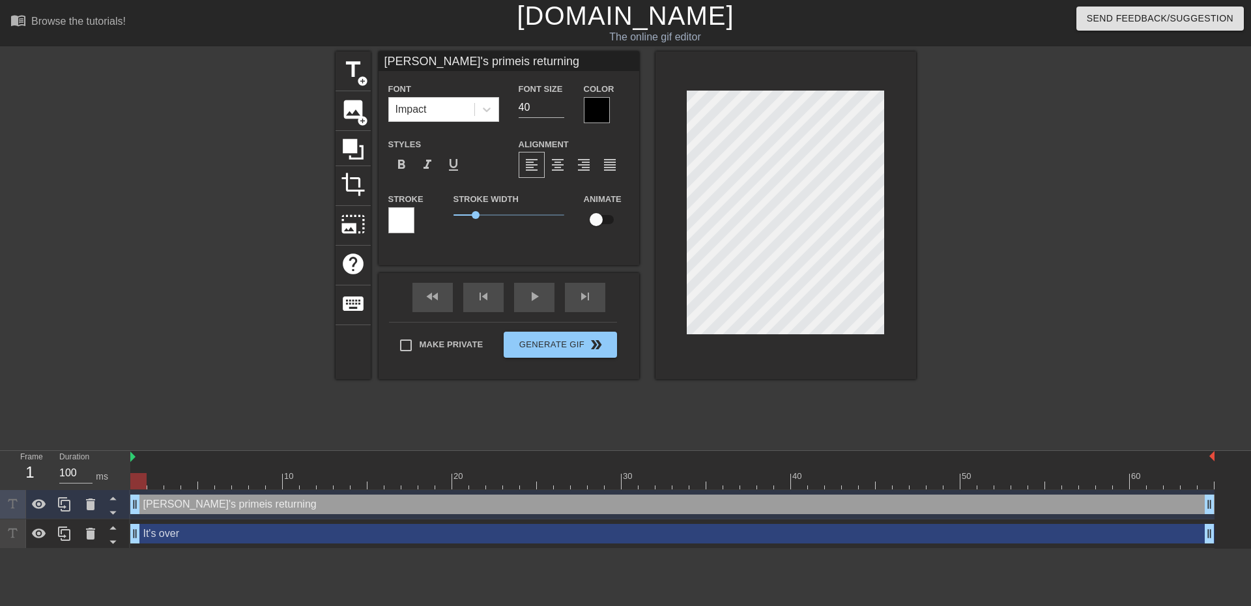
type textarea "[PERSON_NAME]'s primeis returning"
type input "Frog's primeis reurning"
type textarea "Frog's primeis reurning"
type input "Frog's primeis rerning"
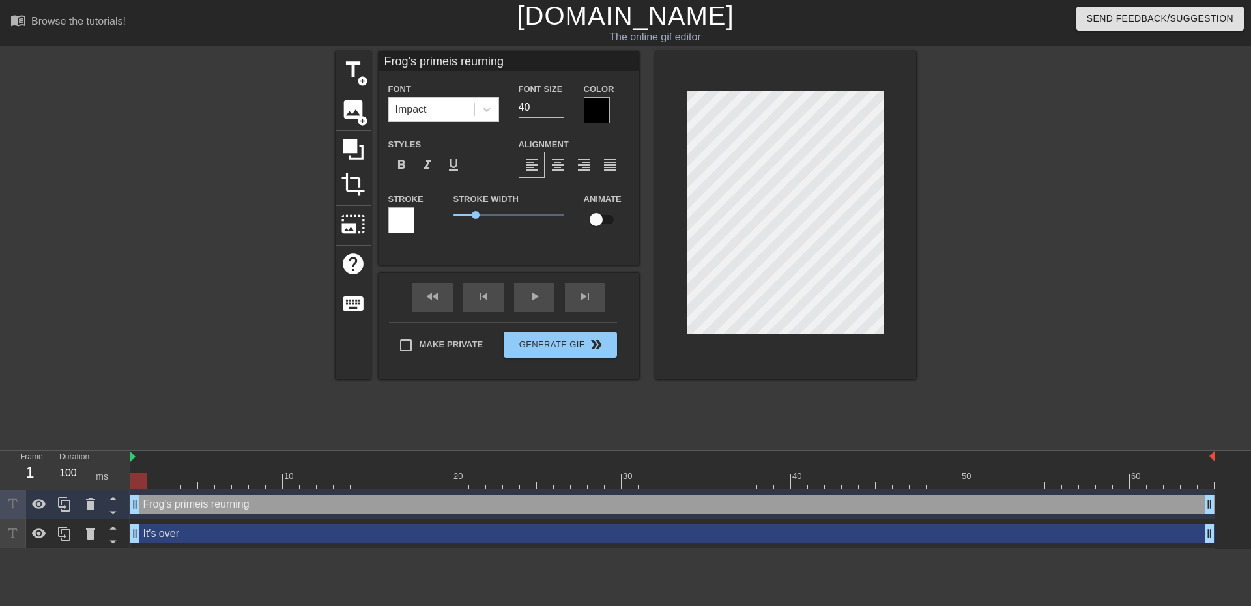
type textarea "Frog's primeis rerning"
type input "Frog's primeis rening"
type textarea "Frog's primeis rening"
type input "Frog's primeis reing"
type textarea "Frog's primeis reing"
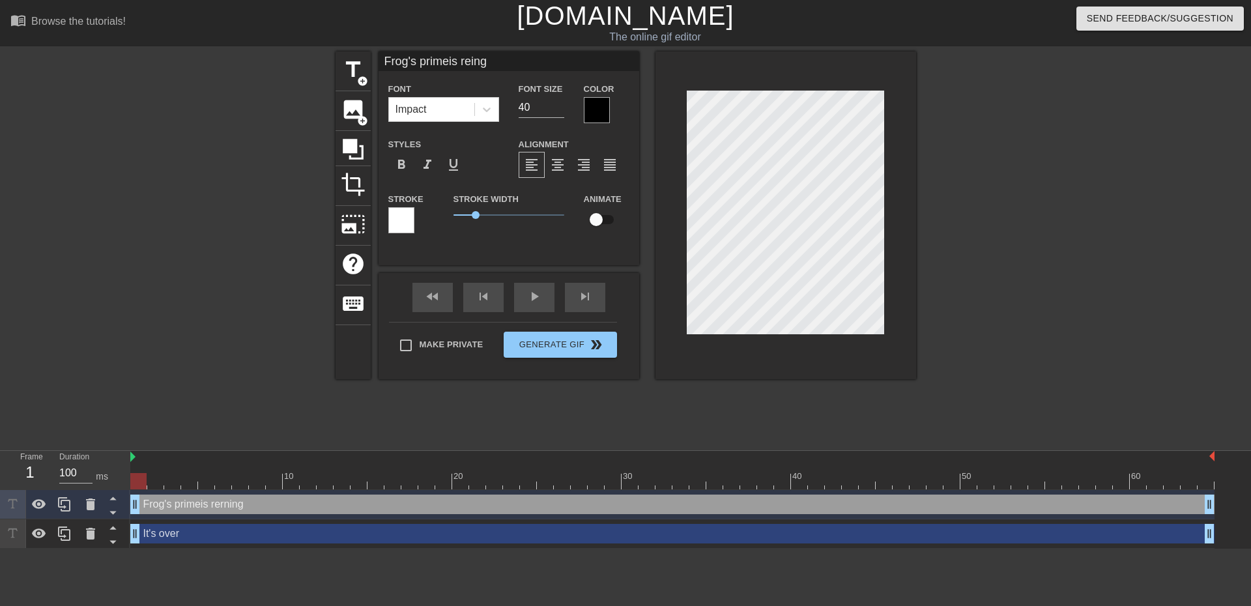
type input "Frog's primeis reng"
type textarea "Frog's primeis reng"
type input "Frog's primeis reg"
type textarea "Frog's primeis reg"
type input "Frog's primeis re"
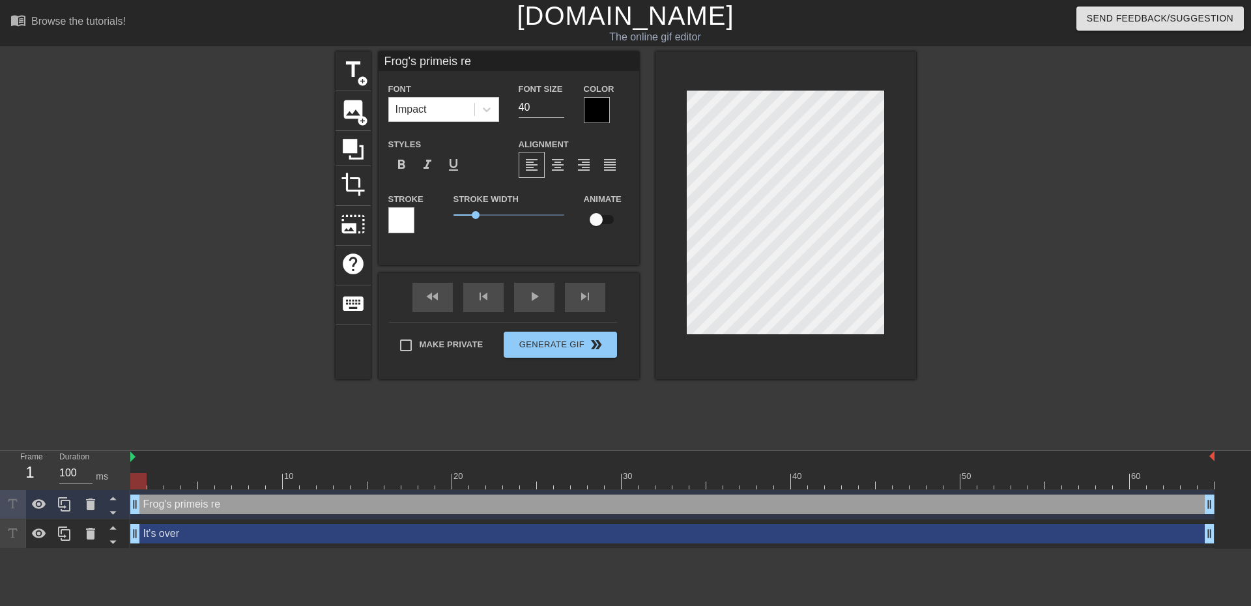
type textarea "Frog's primeis re"
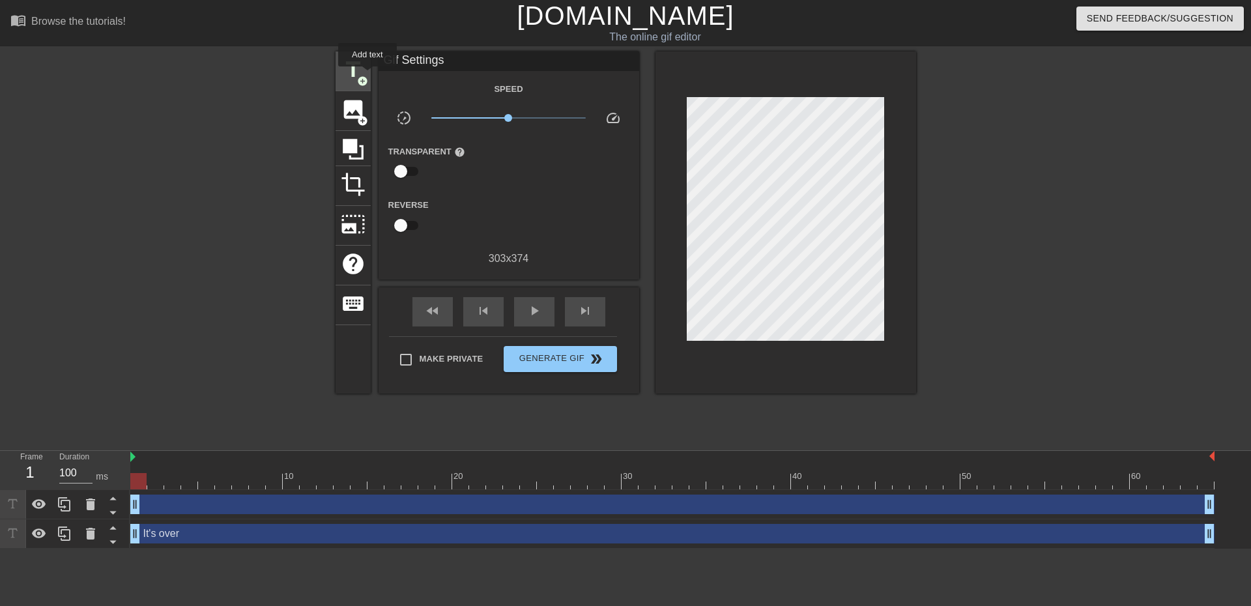
click at [360, 71] on span "title" at bounding box center [353, 69] width 25 height 25
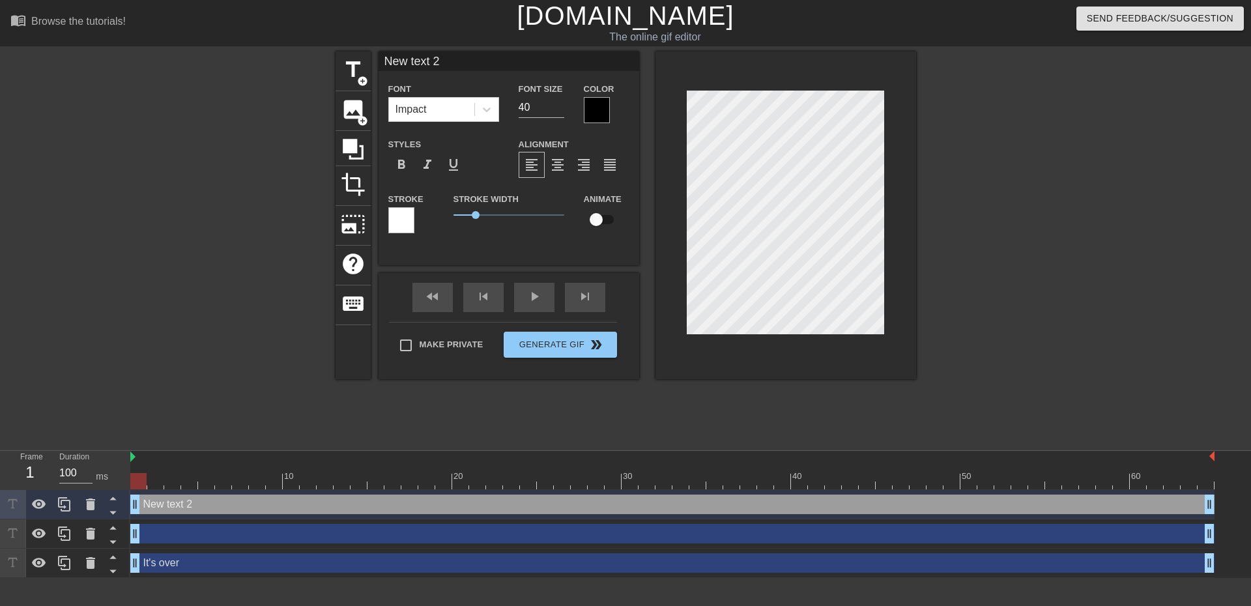
scroll to position [2, 3]
type input "New F 2"
type textarea "New F 2"
type input "New Fr 2"
type textarea "New Fr 2"
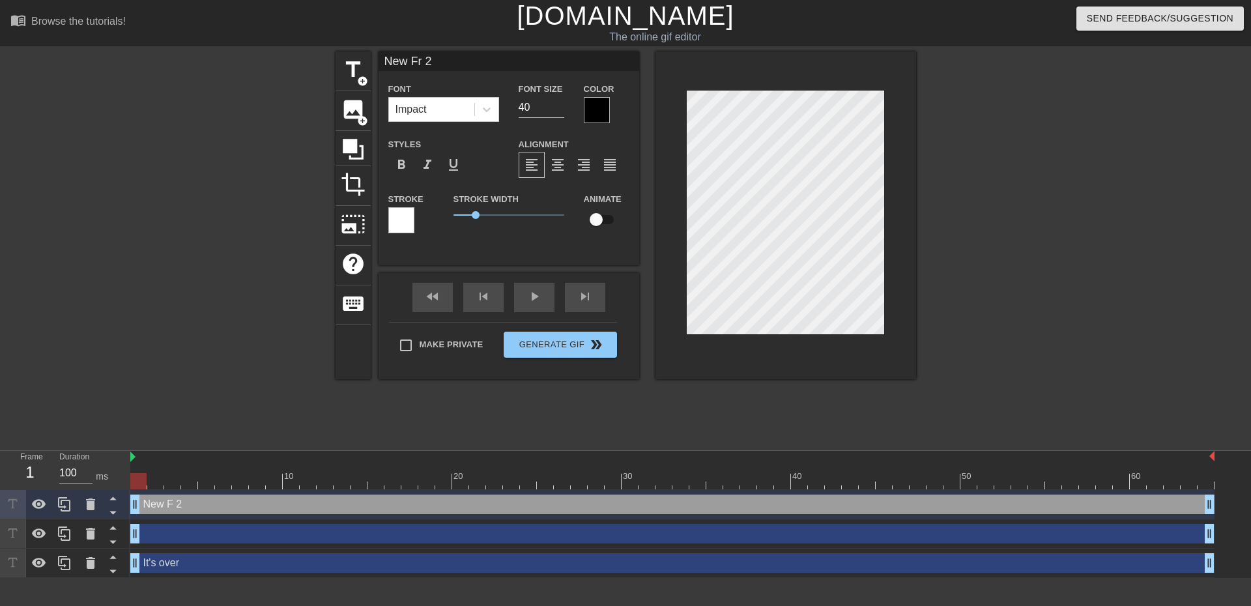
type input "New Fro 2"
type textarea "New Fro 2"
type input "New Frog 2"
type textarea "New Frog 2"
type input "New Frogo 2"
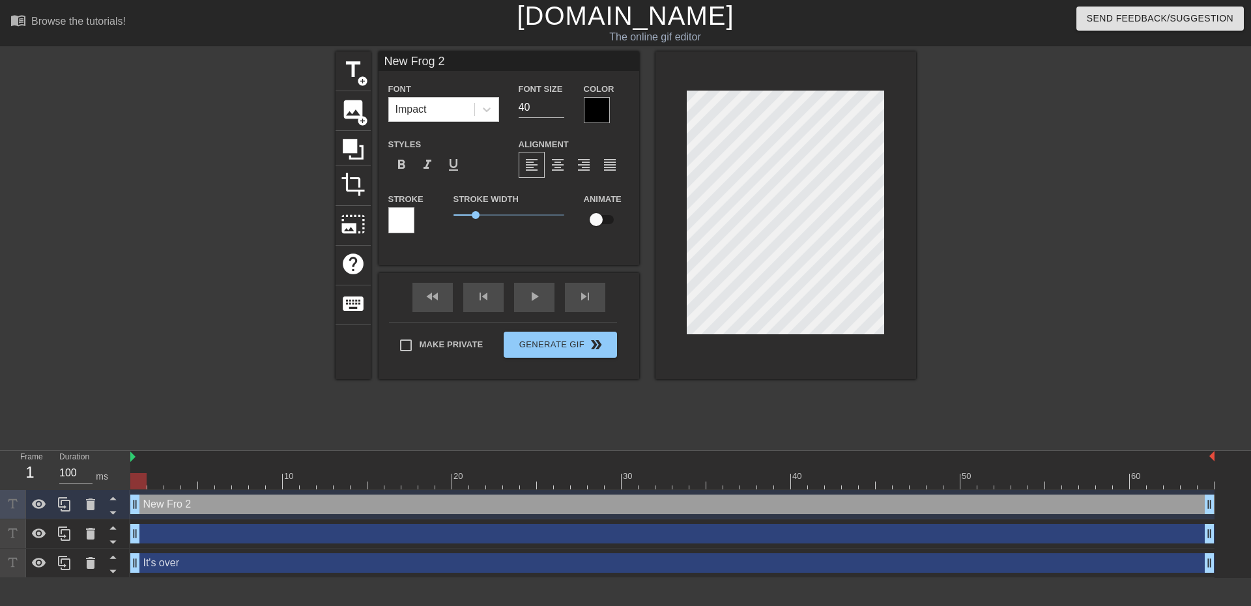
type textarea "New Frogo 2"
type input "F"
type textarea "F"
type input "Fr"
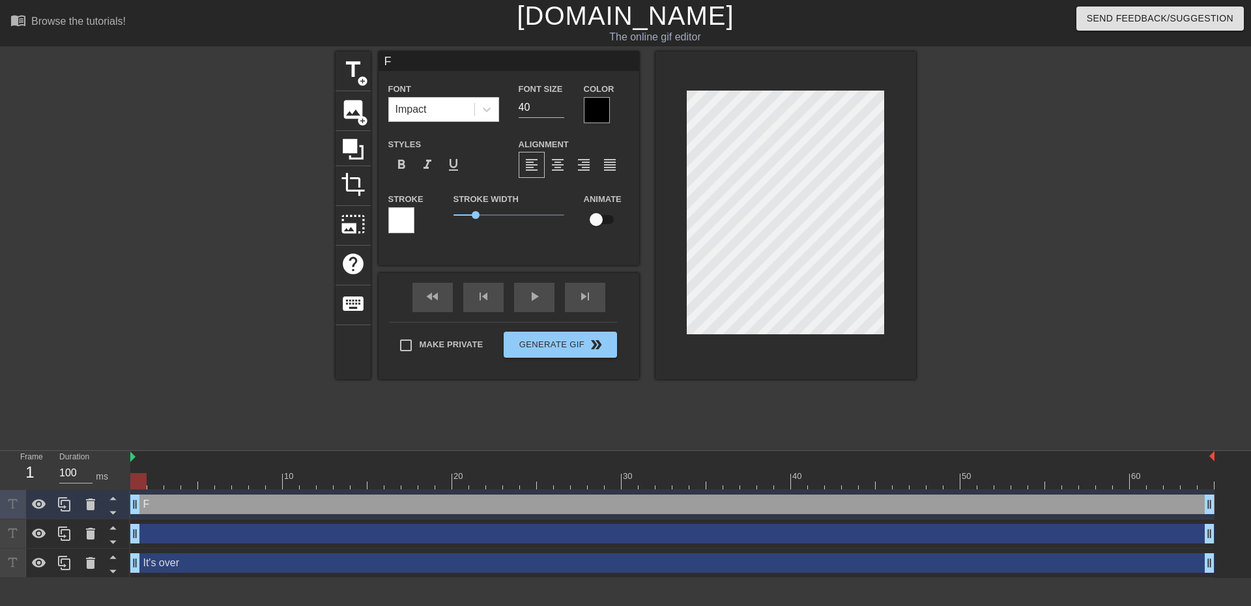
type textarea "Fr"
type input "Fro"
type textarea "Fro"
type input "Frog"
type textarea "Frog"
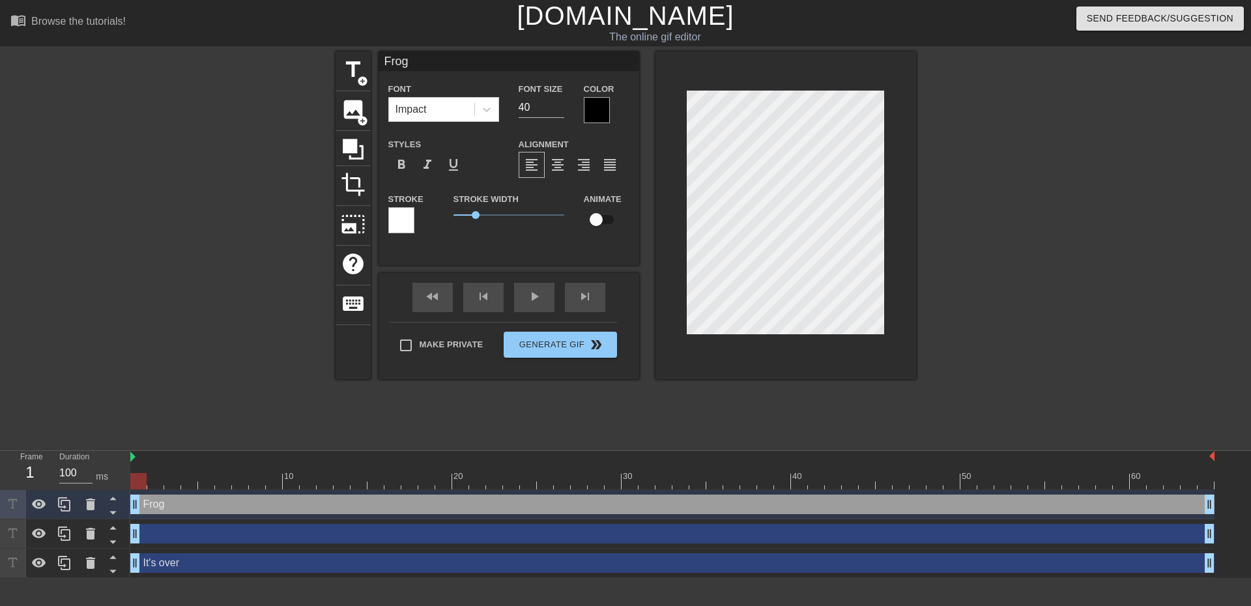
type input "Frogo"
type textarea "Frogo"
type input "Frogo'"
type textarea "Frogo'"
type input "Frogo's"
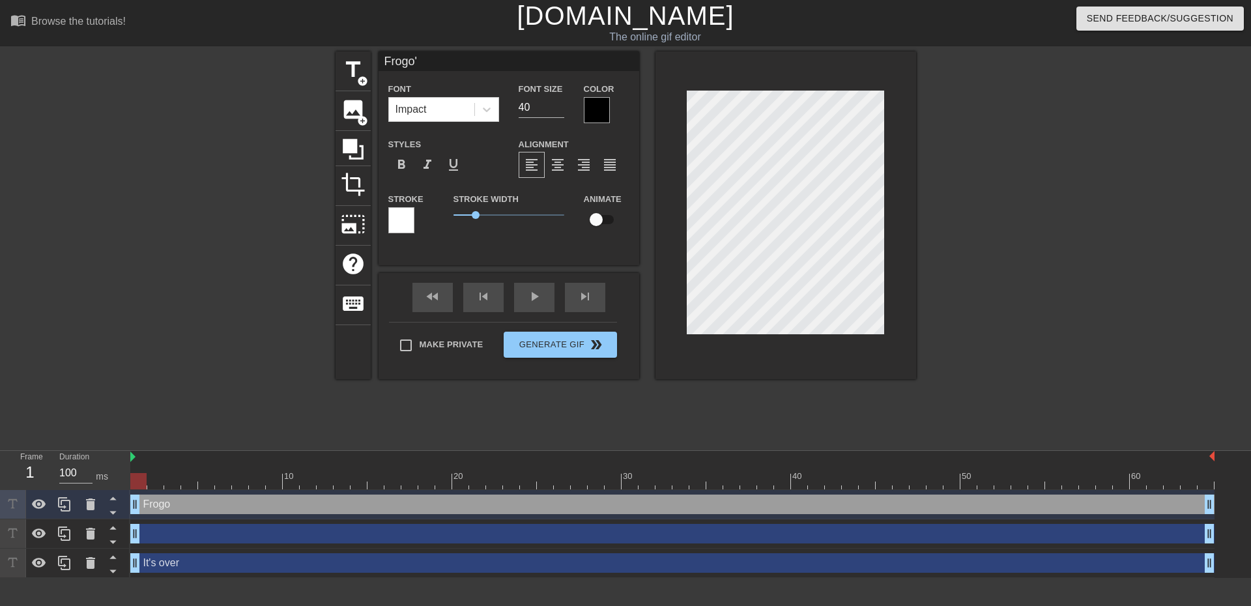
type textarea "Frogo's"
type input "Frogo's"
type textarea "Frogo's"
type input "Frogo's P"
type textarea "Frogo's P"
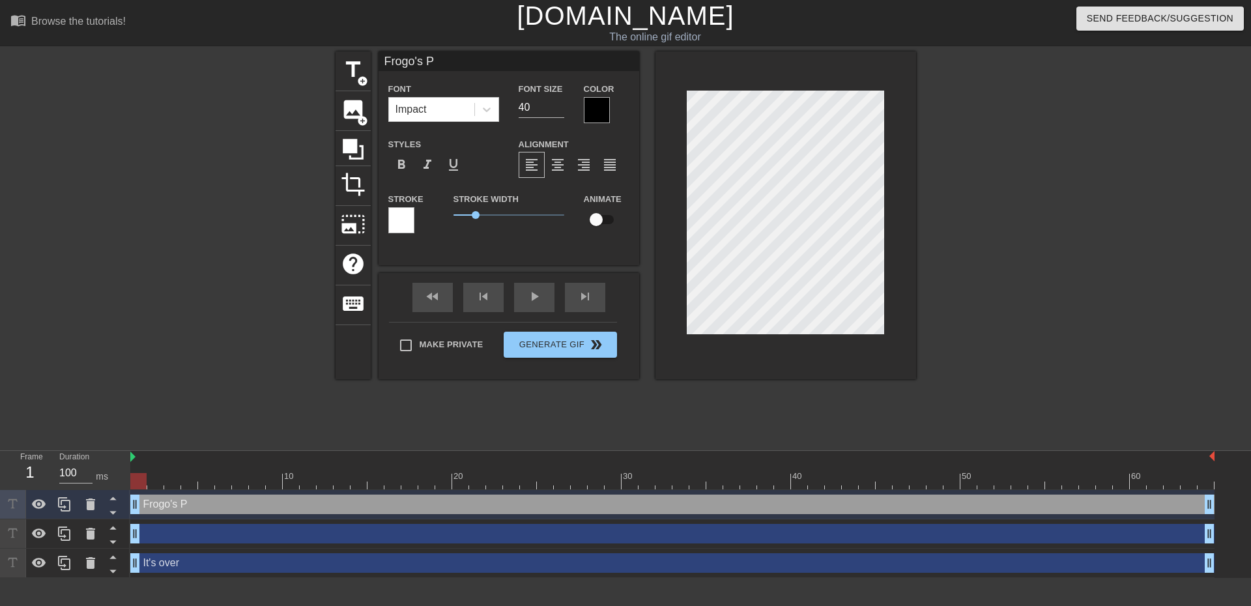
type input "Frogo's Pr"
type textarea "Frogo's Pr"
type input "Frogo's Pri"
type textarea "Frogo's Pri"
type input "Frogo's Prim"
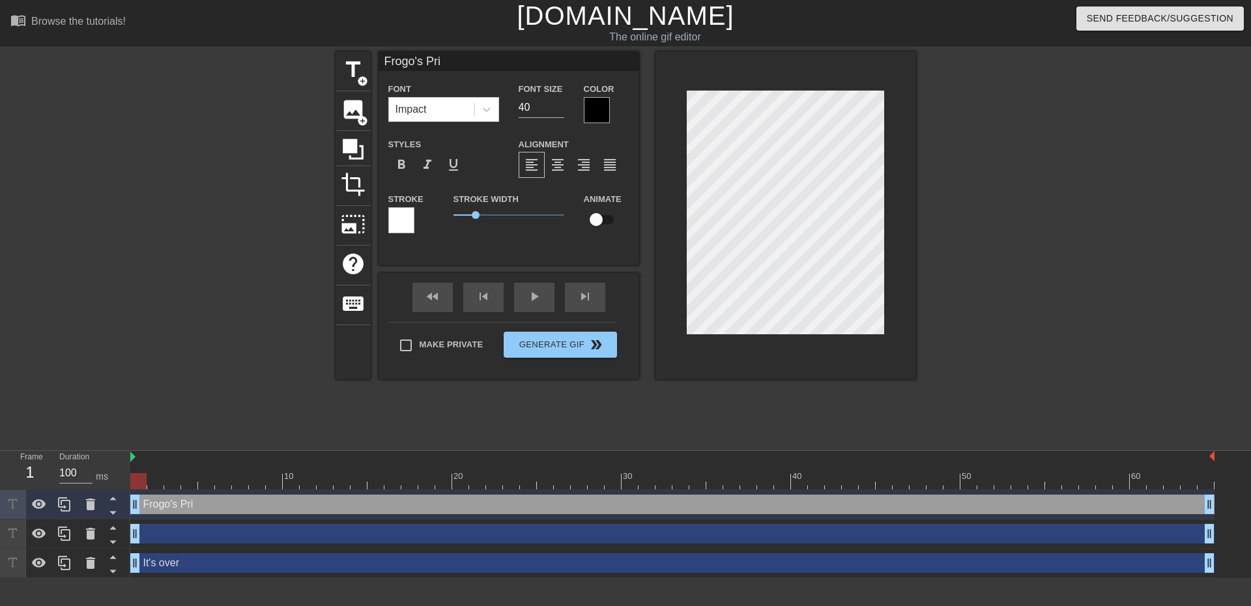
type textarea "Frogo's Prim"
type input "Frogo's Prime"
type textarea "Frogo's Prime"
type input "Frogo's Prime"
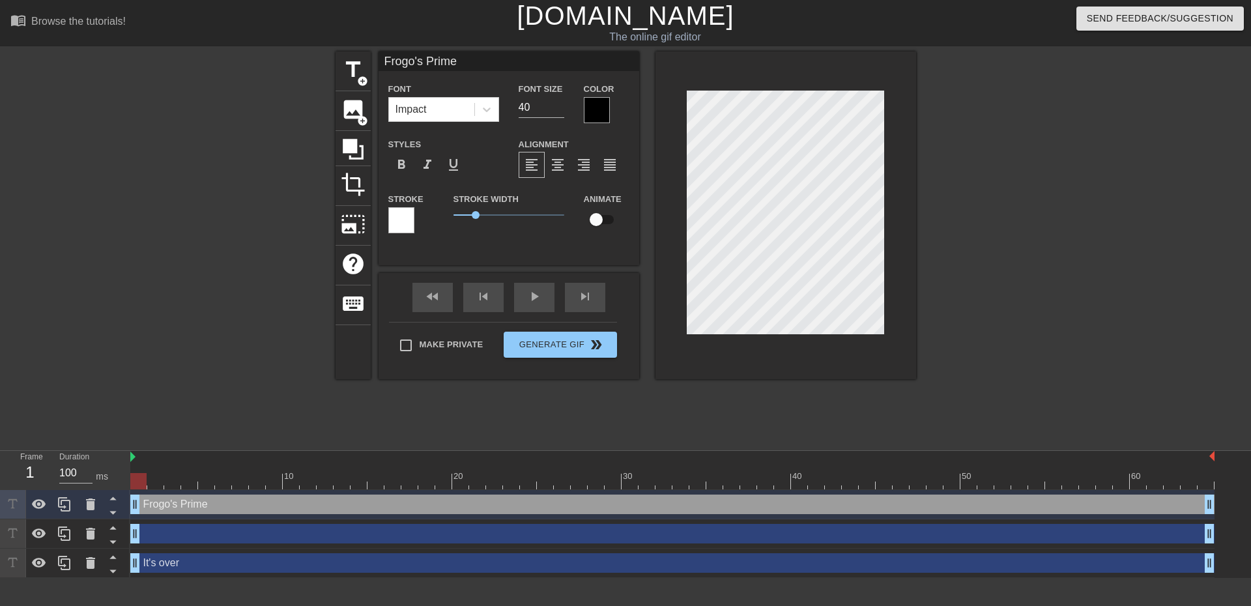
type textarea "Frogo's Prime"
type input "Frogo's Prime i"
type textarea "Frogo's Prime i"
type input "Frogo's Prime is"
type textarea "Frogo's Prime is"
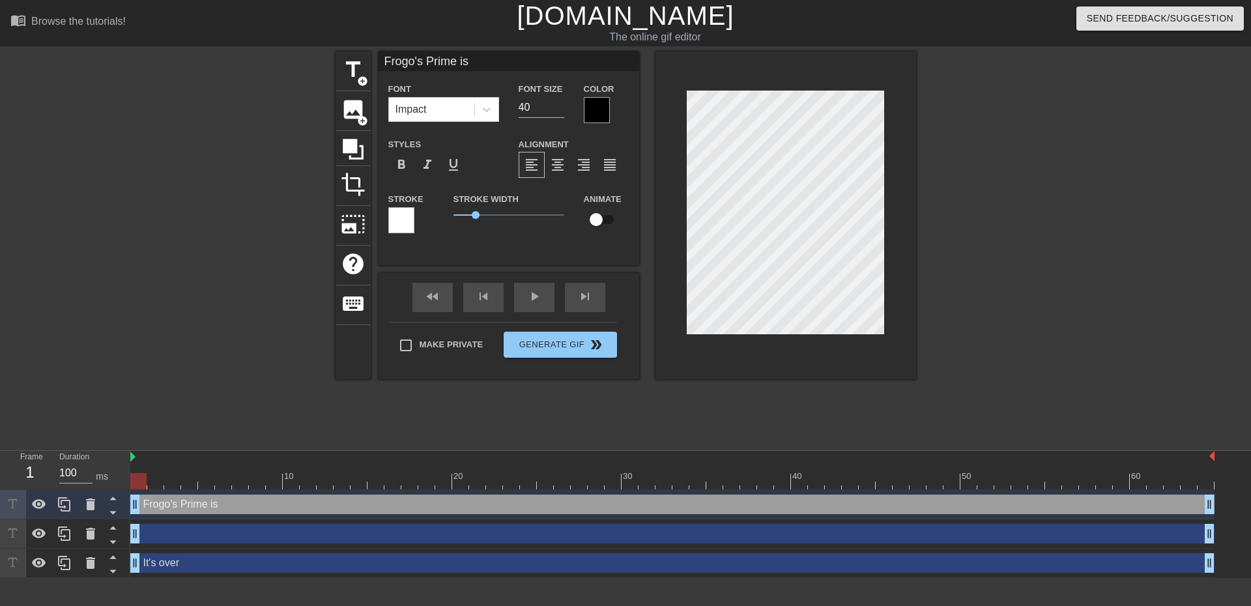
type input "Frogo's Prime is"
type textarea "Frogo's Prime is"
type input "Frogo's Prime isr"
type textarea "Frogo's Prime is r"
type input "Frogo's Prime isre"
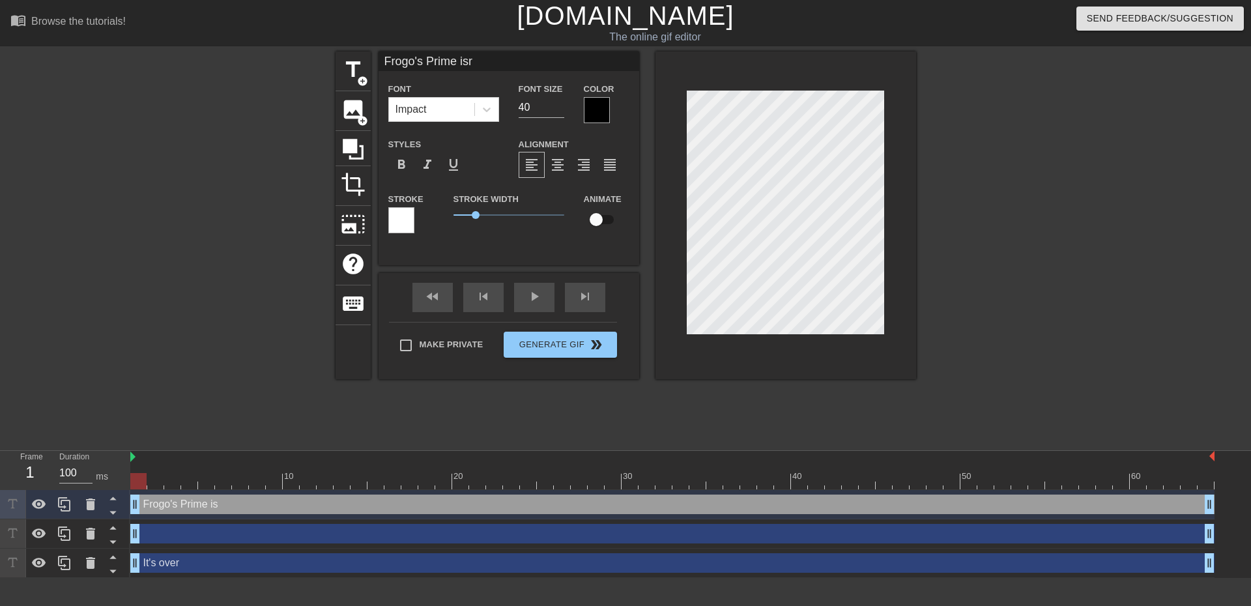
type textarea "Frogo's Prime is re"
type input "Frogo's Prime isret"
type textarea "Frogo's Prime is ret"
type input "Frogo's Prime isretu"
type textarea "Frogo's Prime is retu"
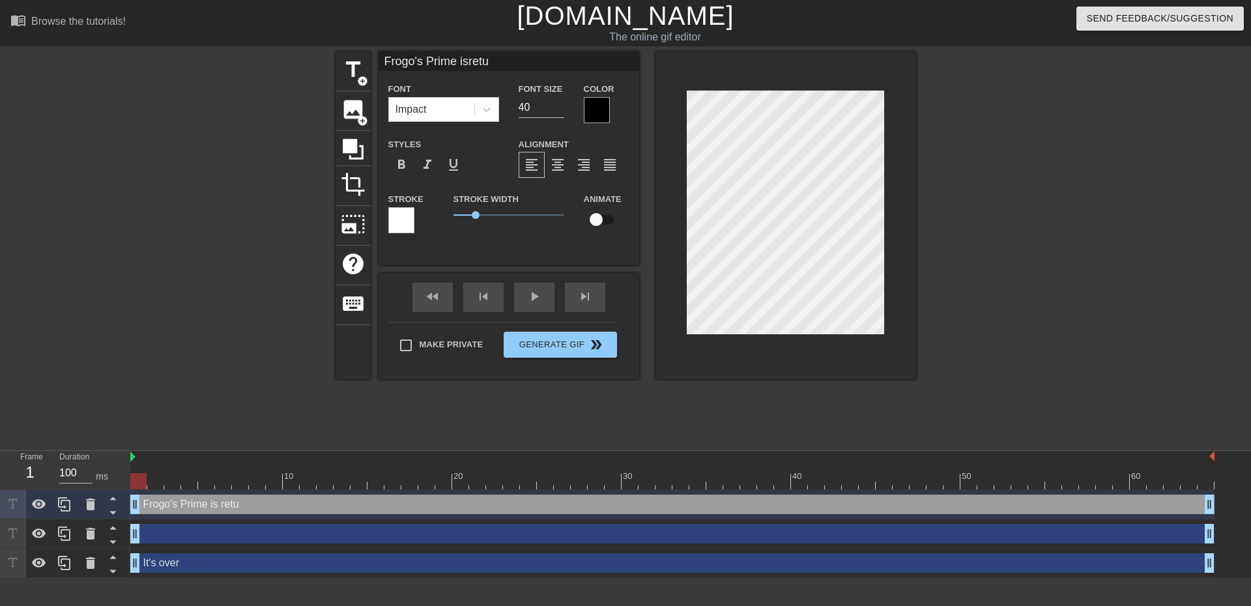
type input "[PERSON_NAME]'s Prime isretur"
type textarea "[PERSON_NAME]'s Prime is retur"
type input "Frogo's Prime isreturn"
type textarea "[PERSON_NAME]'s Prime is return"
type input "[PERSON_NAME]'s Prime isreturni"
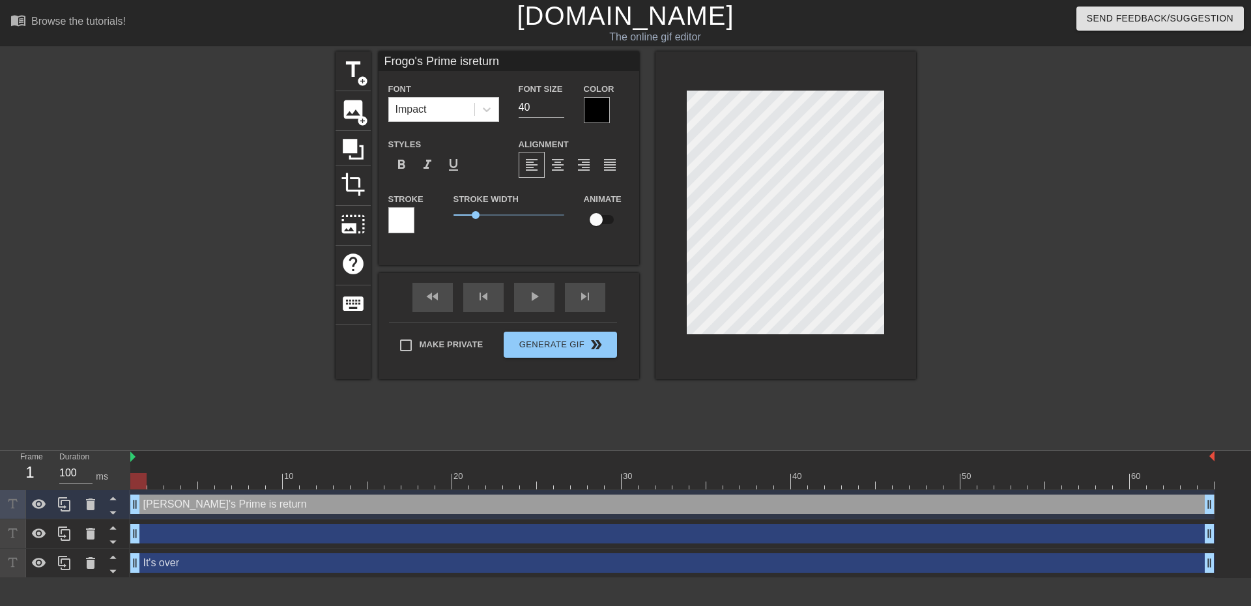
type textarea "[PERSON_NAME]'s Prime is returni"
type input "Frogo's Prime isreturnin"
type textarea "Frogo's Prime is returnin"
type input "Frogo's Prime isreturning"
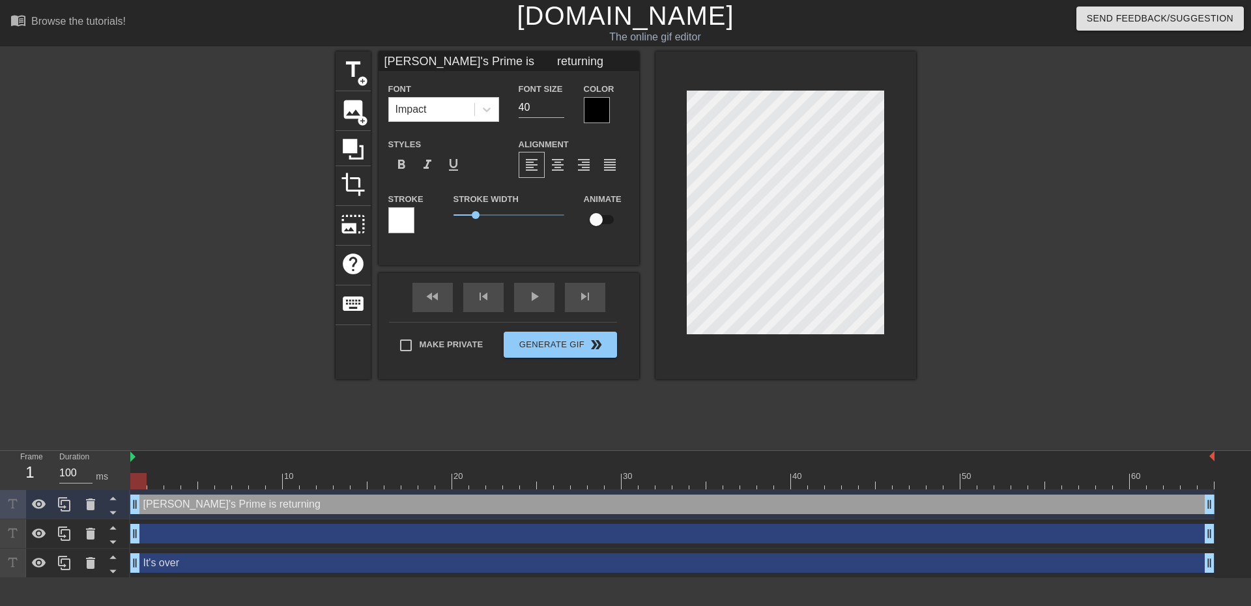
scroll to position [2, 1]
click at [599, 113] on div at bounding box center [597, 110] width 26 height 26
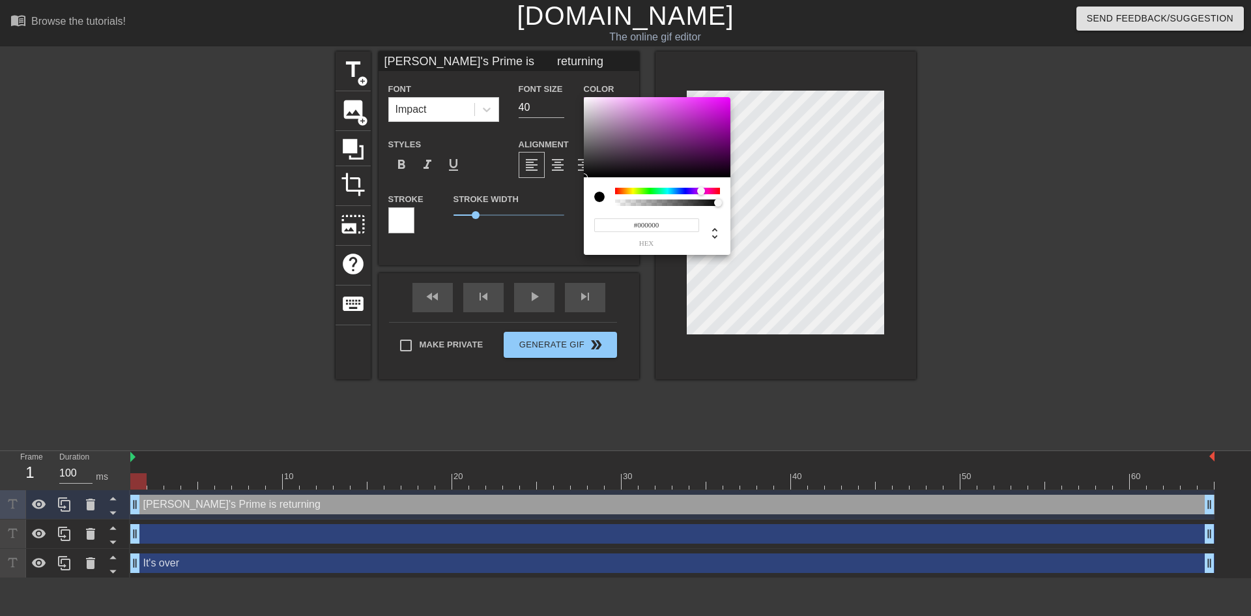
drag, startPoint x: 691, startPoint y: 192, endPoint x: 703, endPoint y: 194, distance: 11.9
click at [703, 194] on div at bounding box center [667, 191] width 105 height 7
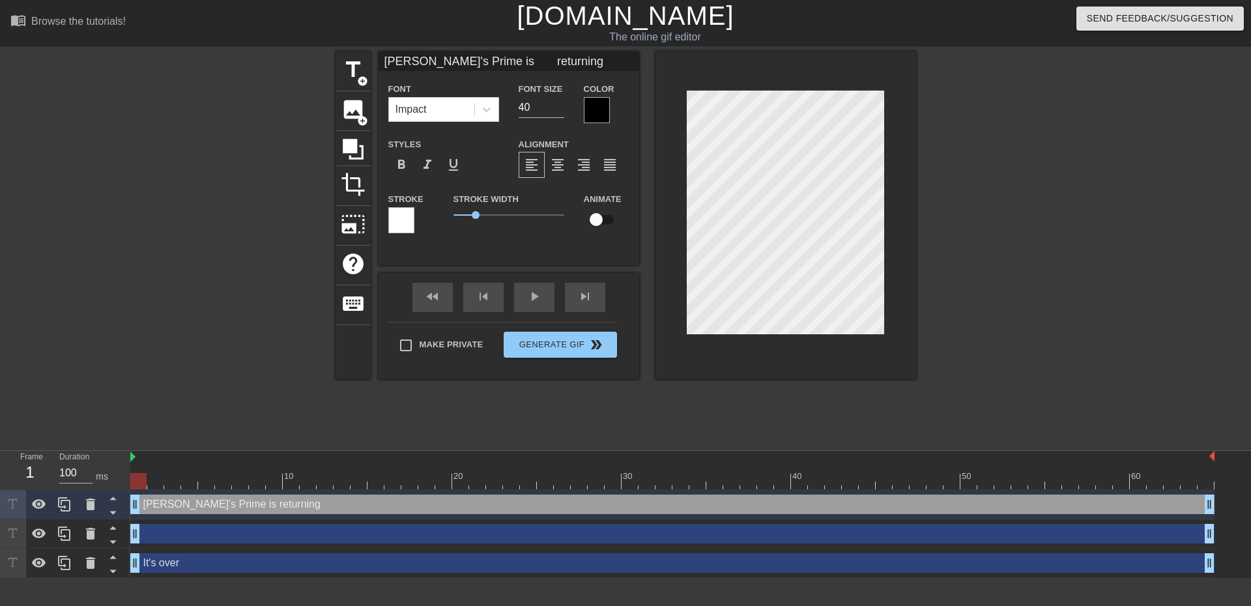
click at [609, 111] on div at bounding box center [597, 110] width 26 height 26
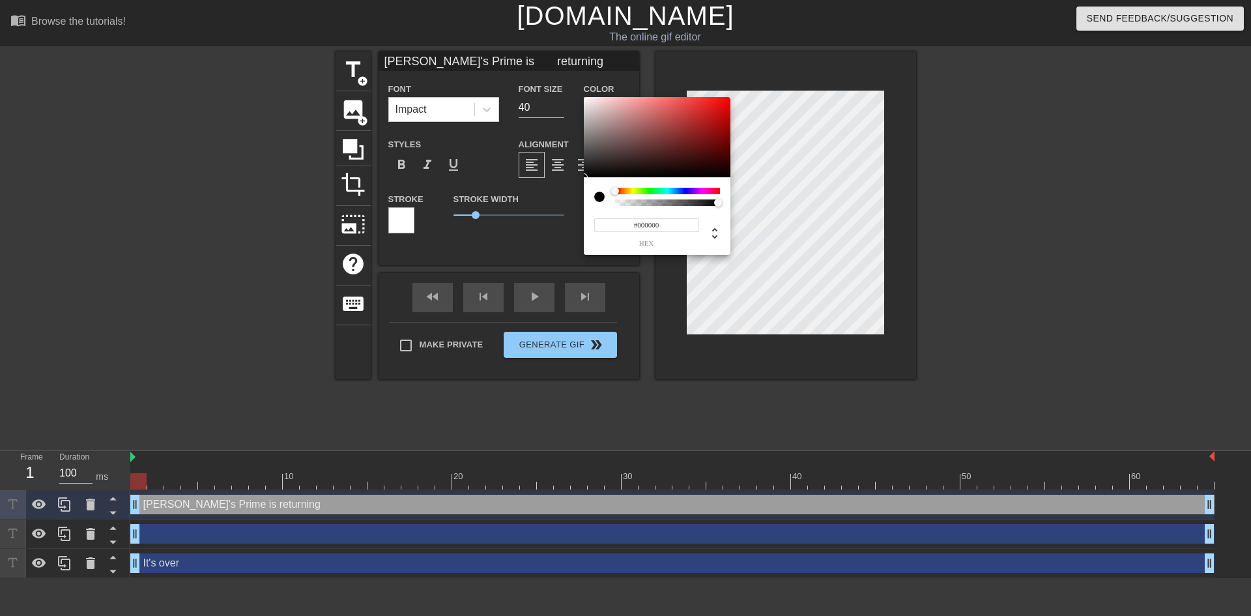
click at [693, 192] on div "#000000 hex" at bounding box center [657, 216] width 147 height 78
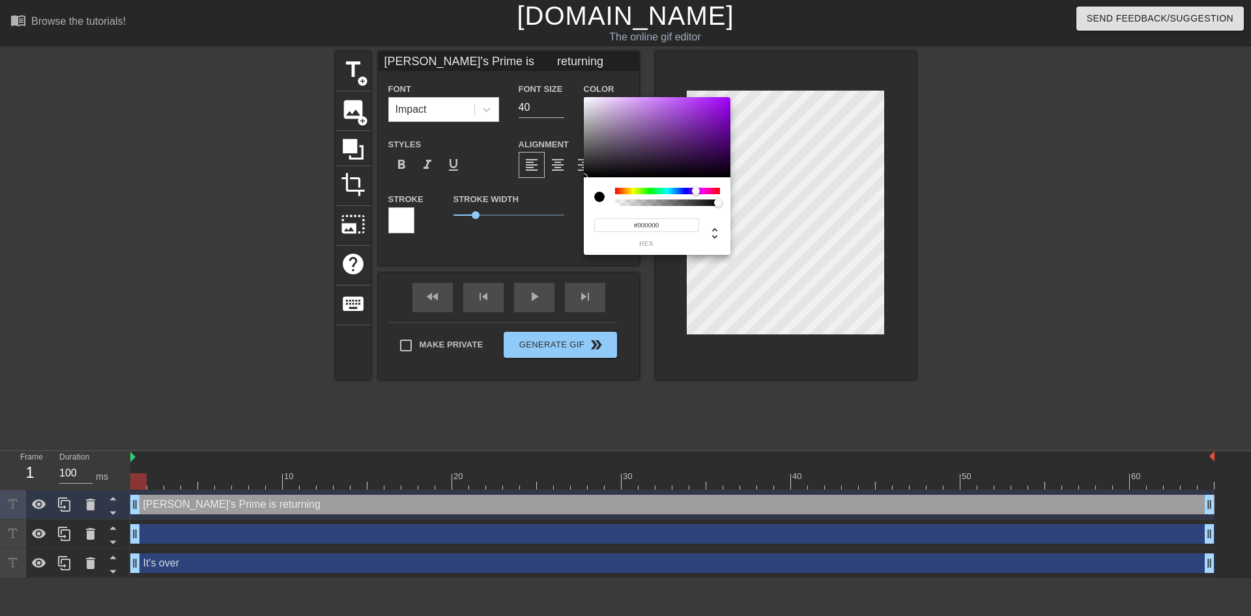
click at [697, 192] on div at bounding box center [667, 191] width 105 height 7
click at [699, 192] on div at bounding box center [699, 191] width 8 height 8
click at [699, 190] on div at bounding box center [699, 191] width 8 height 8
drag, startPoint x: 714, startPoint y: 136, endPoint x: 726, endPoint y: 124, distance: 17.5
click at [726, 124] on div at bounding box center [657, 137] width 147 height 81
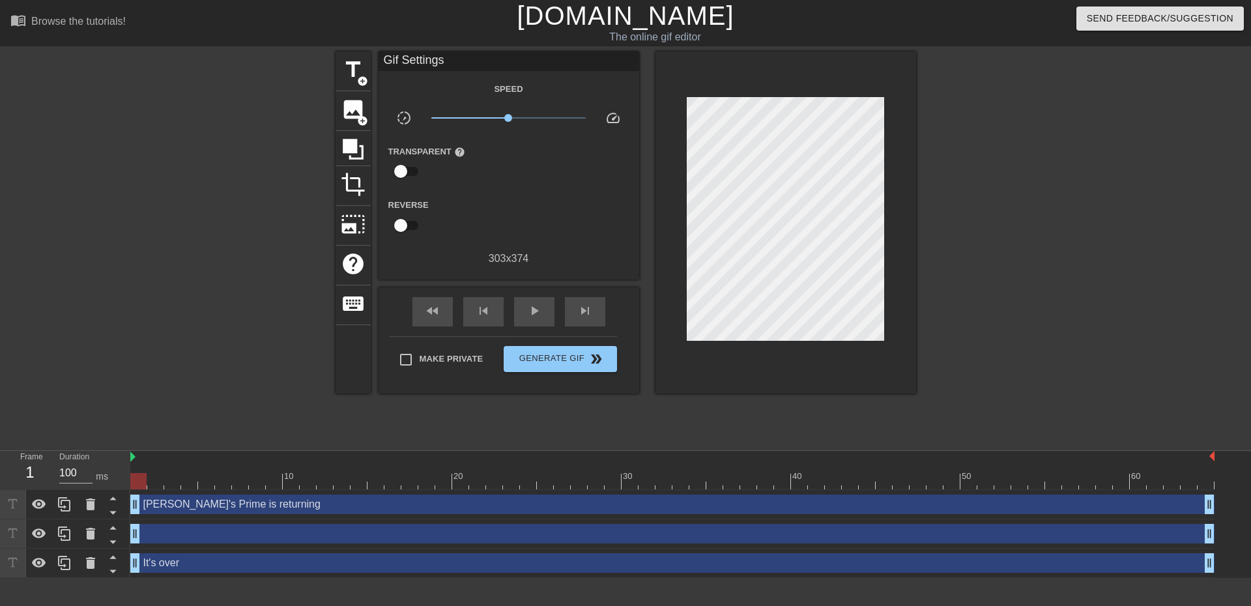
click at [186, 536] on div "drag_handle drag_handle" at bounding box center [672, 534] width 1085 height 20
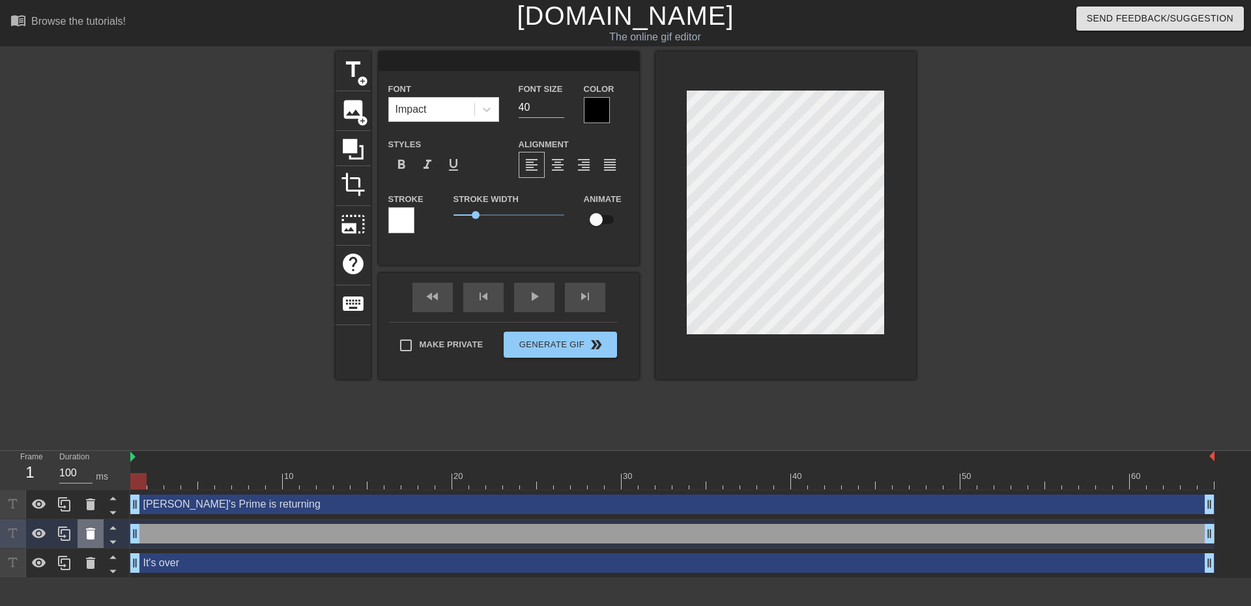
click at [90, 534] on icon at bounding box center [90, 534] width 9 height 12
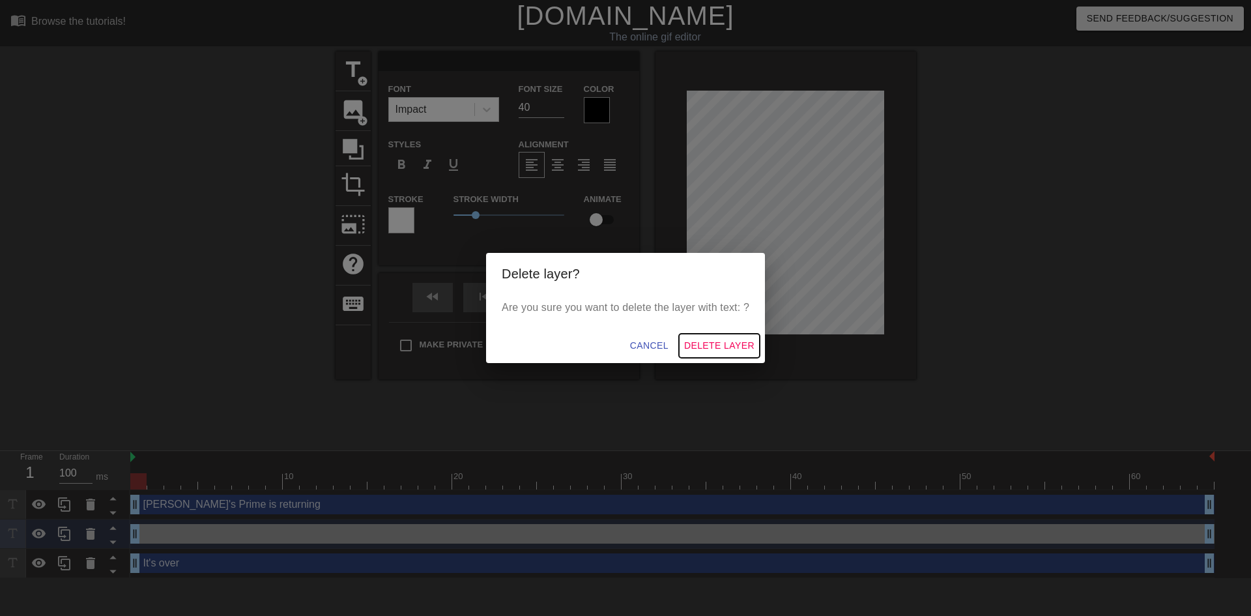
click at [733, 340] on span "Delete Layer" at bounding box center [719, 346] width 70 height 16
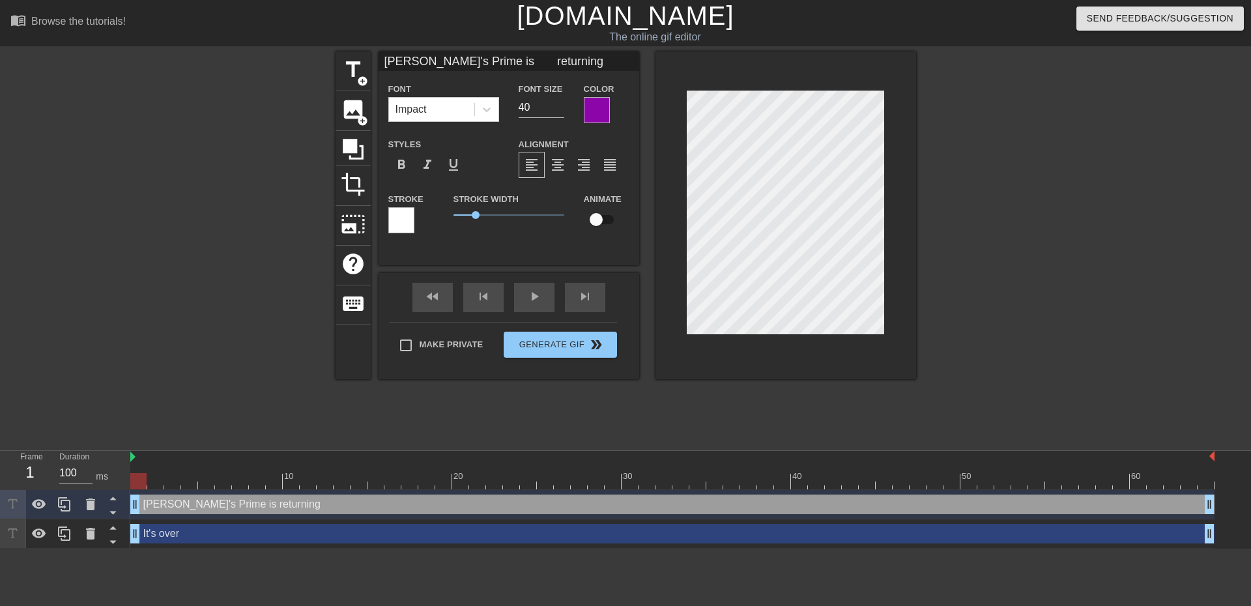
scroll to position [2, 2]
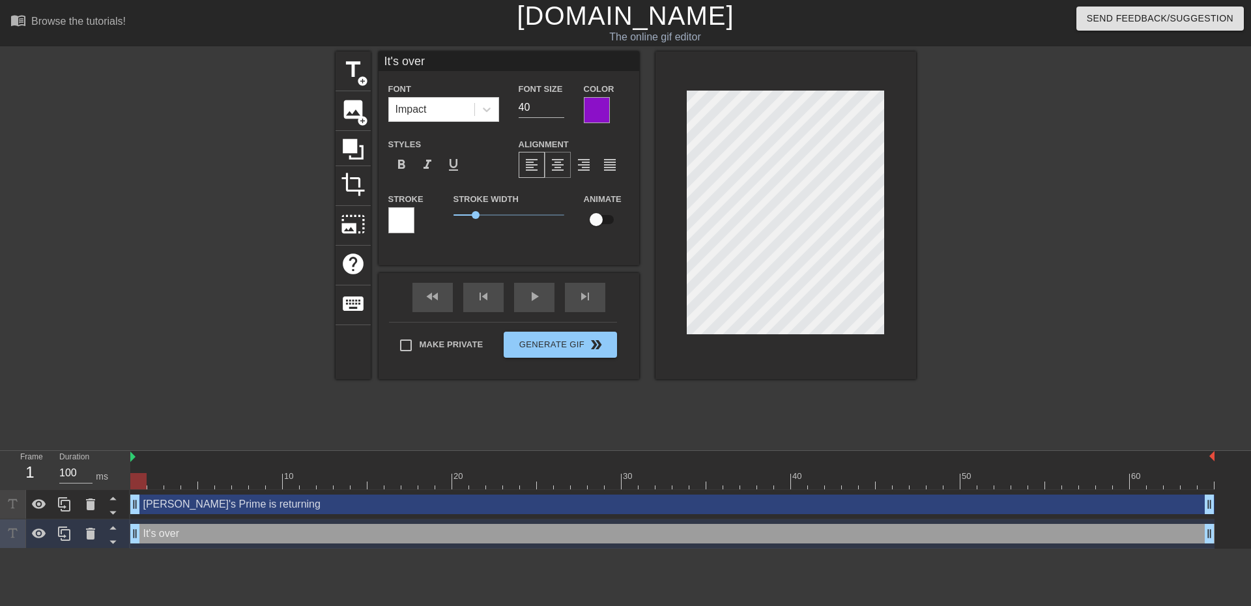
click at [564, 168] on span "format_align_center" at bounding box center [558, 165] width 16 height 16
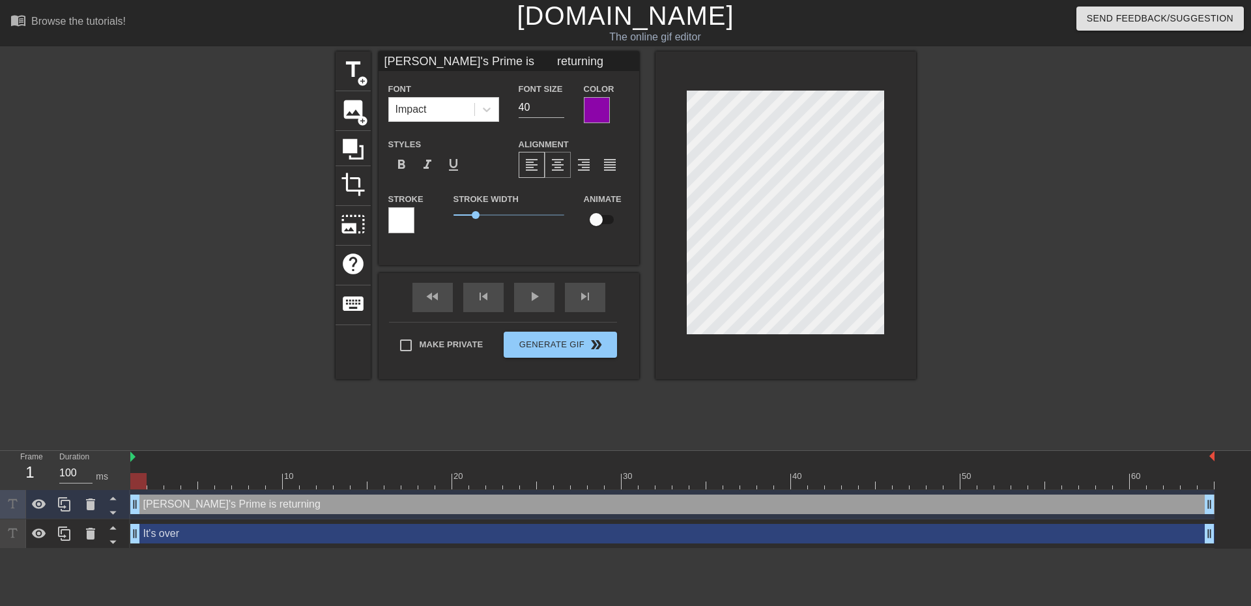
click at [560, 161] on span "format_align_center" at bounding box center [558, 165] width 16 height 16
click at [566, 170] on div "format_align_center" at bounding box center [558, 165] width 26 height 26
click at [619, 166] on div "format_align_justify" at bounding box center [610, 165] width 26 height 26
click at [564, 168] on span "format_align_center" at bounding box center [558, 165] width 16 height 16
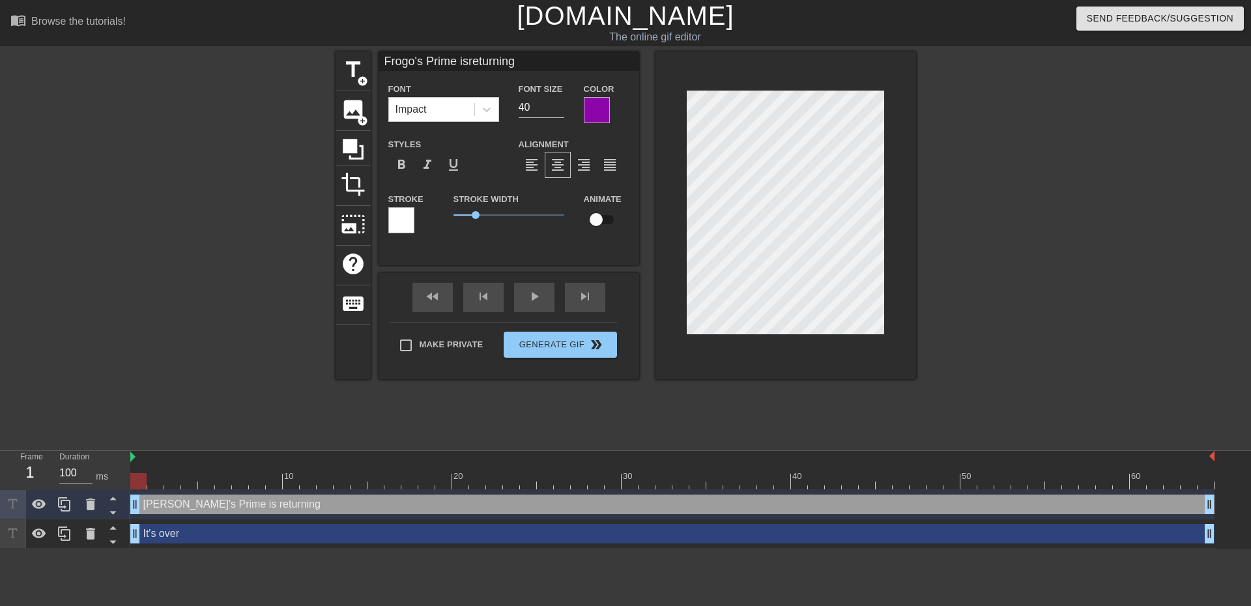
click at [818, 391] on div "title add_circle image add_circle crop photo_size_select_large help keyboard Fr…" at bounding box center [626, 246] width 581 height 391
click at [802, 375] on div at bounding box center [786, 215] width 261 height 328
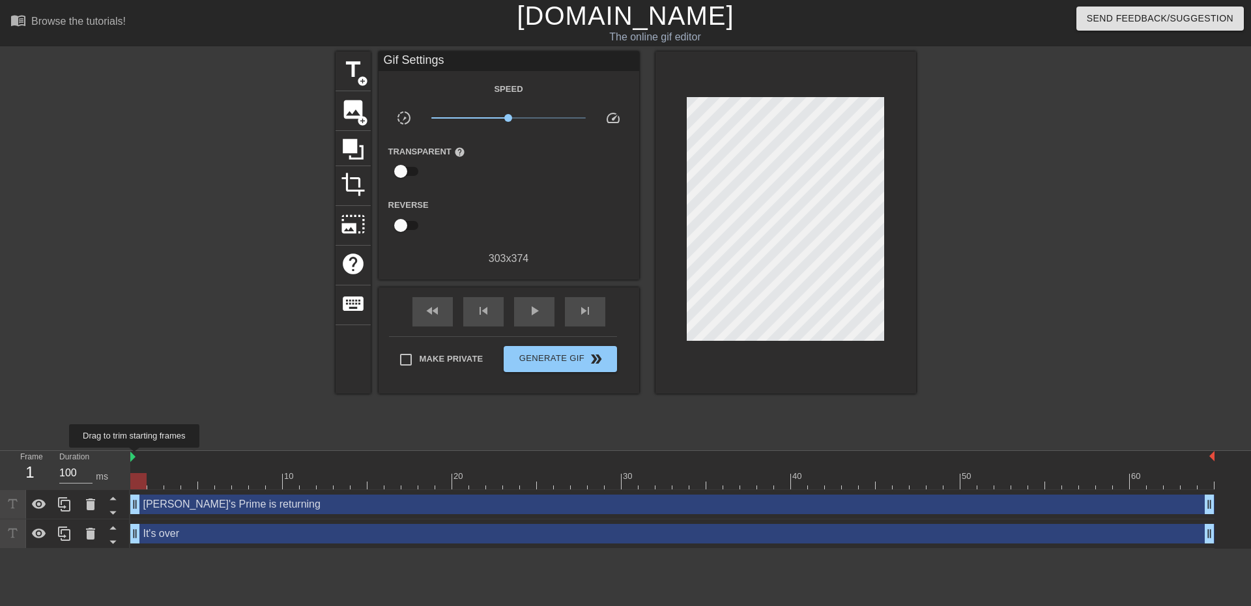
click at [135, 457] on img at bounding box center [132, 457] width 5 height 10
click at [141, 481] on div at bounding box center [138, 481] width 16 height 16
click at [18, 467] on div "Frame 1" at bounding box center [29, 470] width 39 height 38
click at [1062, 83] on div at bounding box center [1030, 246] width 196 height 391
click at [559, 355] on span "Generate Gif double_arrow" at bounding box center [560, 359] width 102 height 16
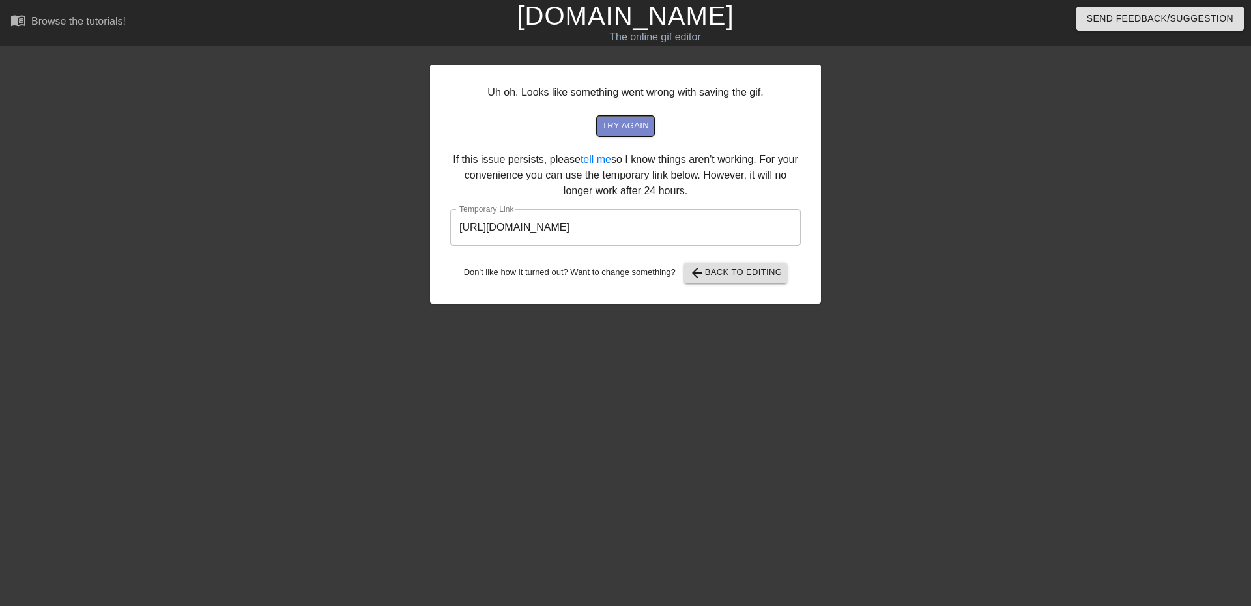
click at [629, 127] on span "try again" at bounding box center [625, 126] width 47 height 15
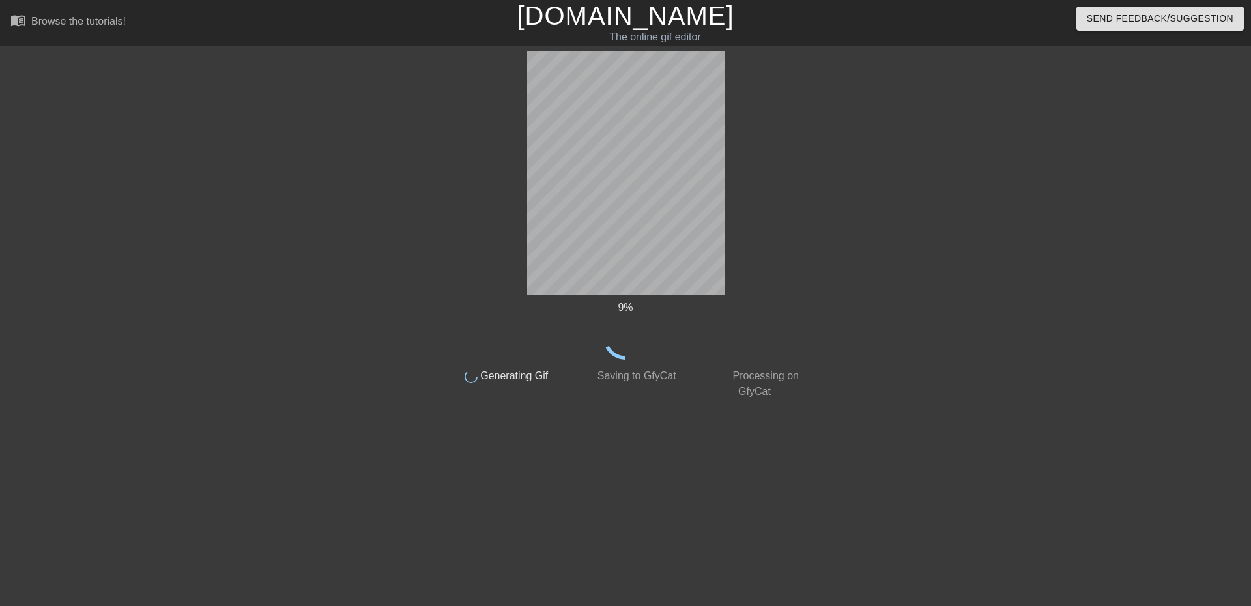
click at [693, 417] on div "9 % done Generating Gif done Saving to GfyCat done Processing on GfyCat title a…" at bounding box center [626, 246] width 368 height 391
drag, startPoint x: 727, startPoint y: 153, endPoint x: 974, endPoint y: 257, distance: 267.9
click at [974, 257] on div at bounding box center [923, 246] width 196 height 391
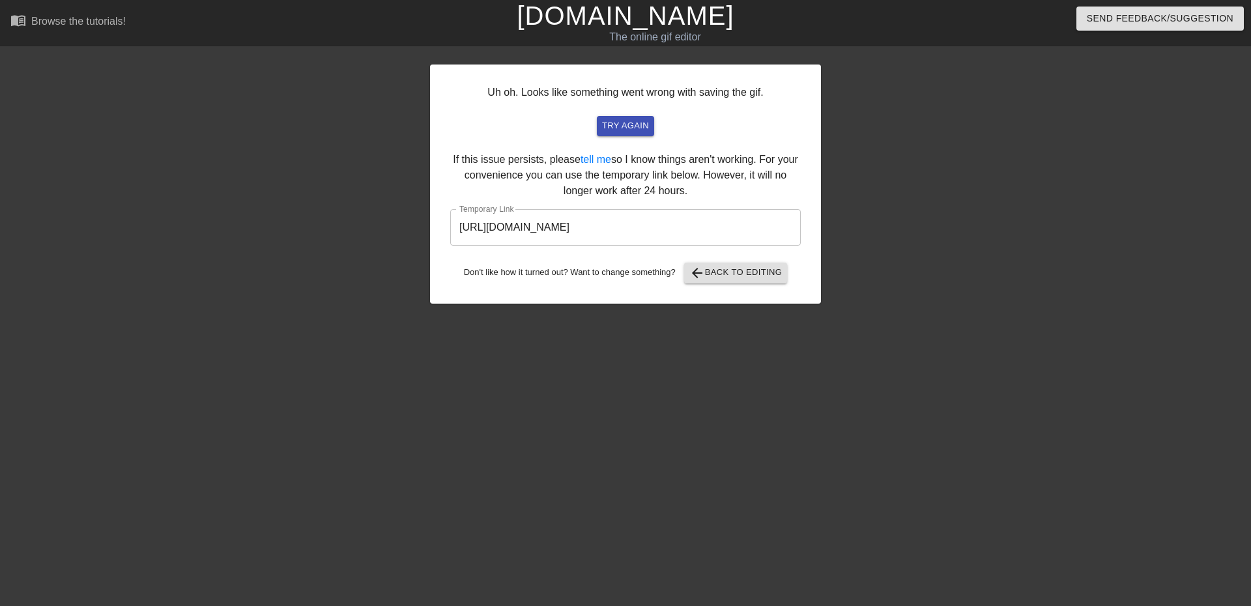
click at [639, 226] on input "[URL][DOMAIN_NAME]" at bounding box center [625, 227] width 351 height 36
click at [727, 225] on input "[URL][DOMAIN_NAME]" at bounding box center [625, 227] width 351 height 36
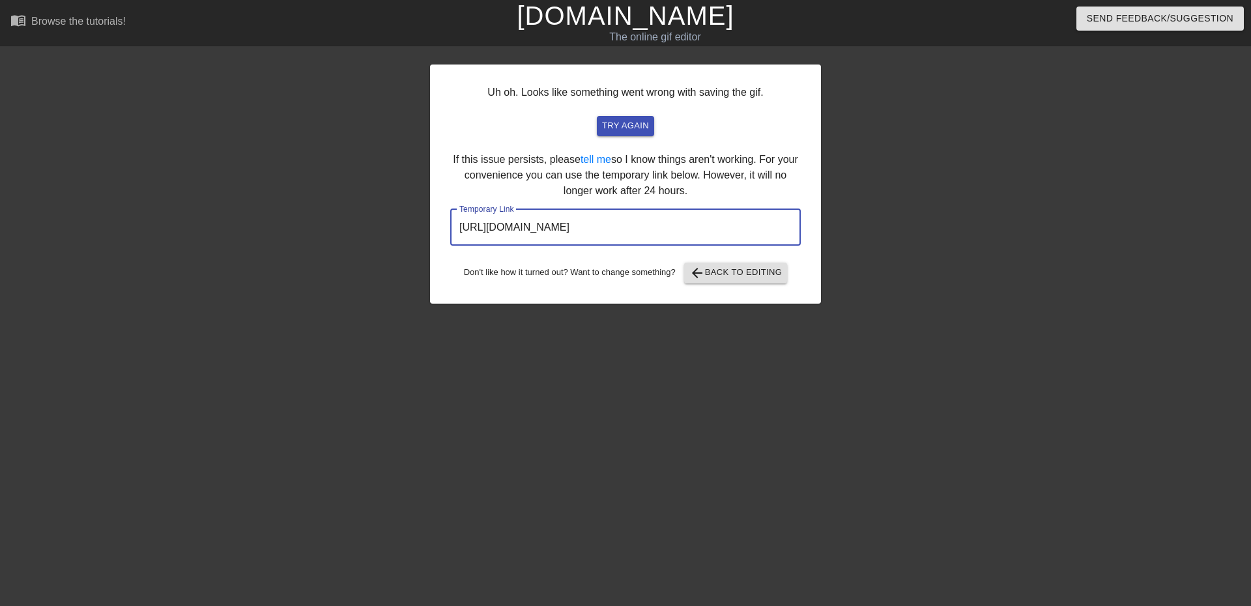
click at [727, 225] on input "[URL][DOMAIN_NAME]" at bounding box center [625, 227] width 351 height 36
